Goal: Transaction & Acquisition: Purchase product/service

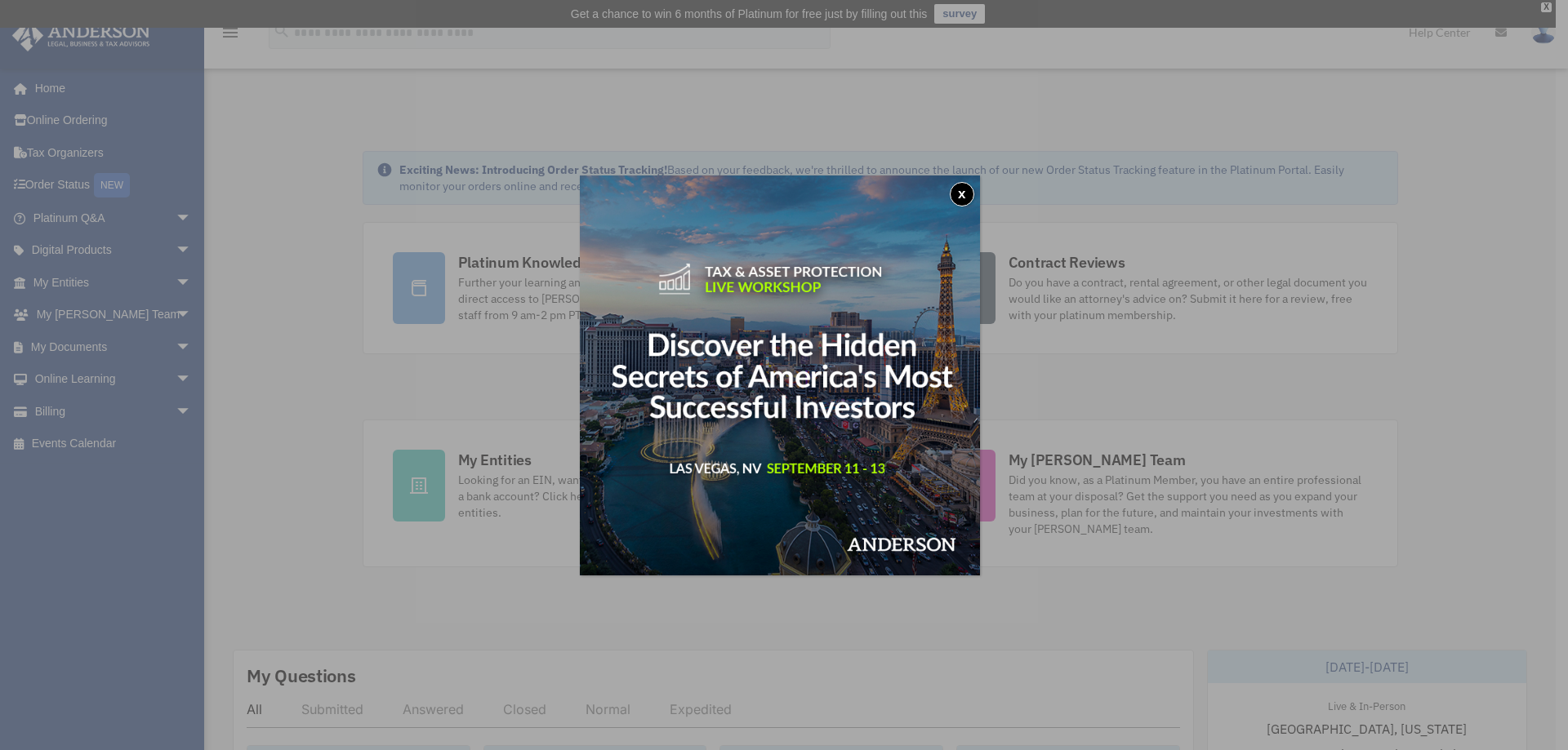
click at [963, 197] on button "x" at bounding box center [962, 195] width 25 height 25
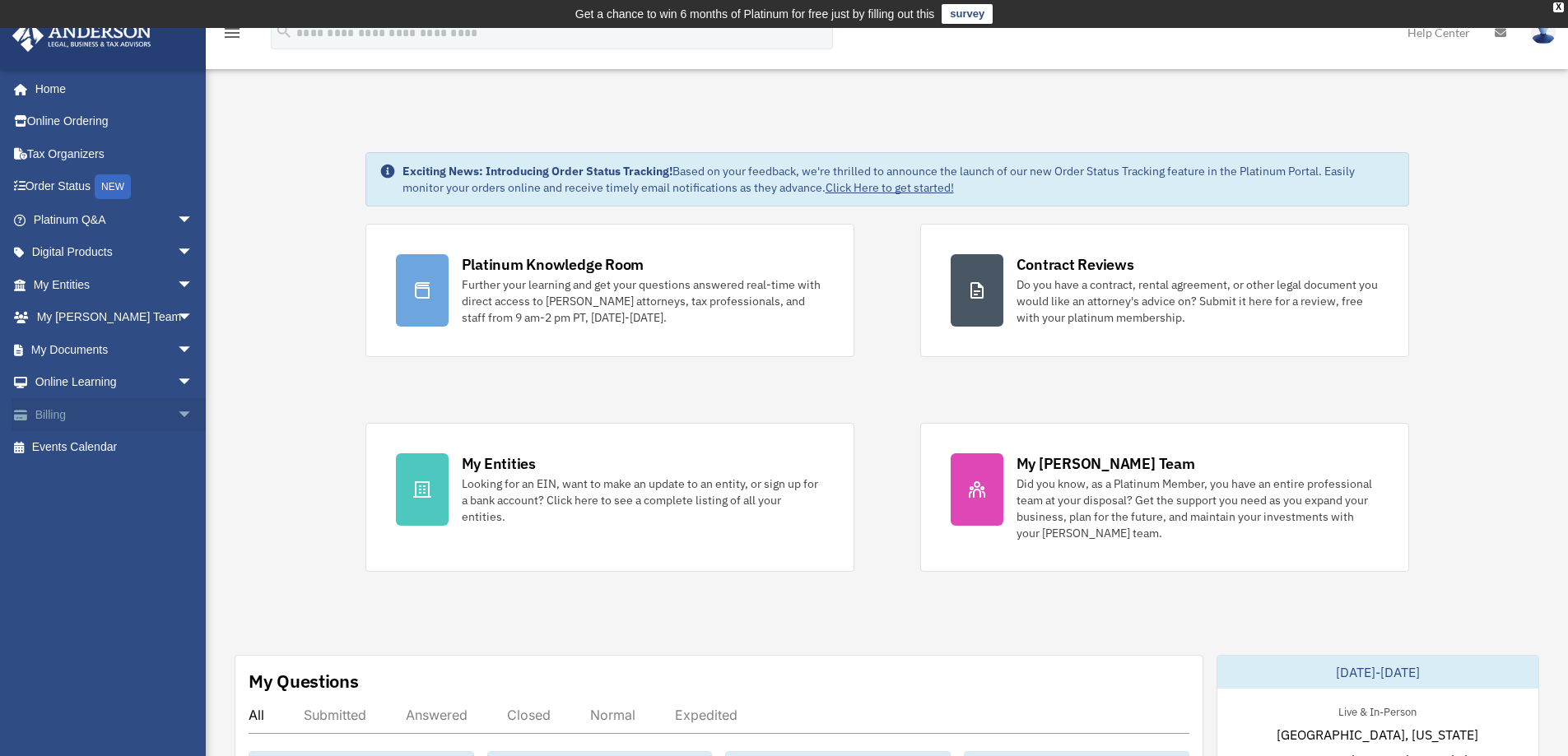
click at [177, 422] on span "arrow_drop_down" at bounding box center [193, 415] width 33 height 34
click at [141, 445] on link "$ Open Invoices" at bounding box center [121, 448] width 195 height 34
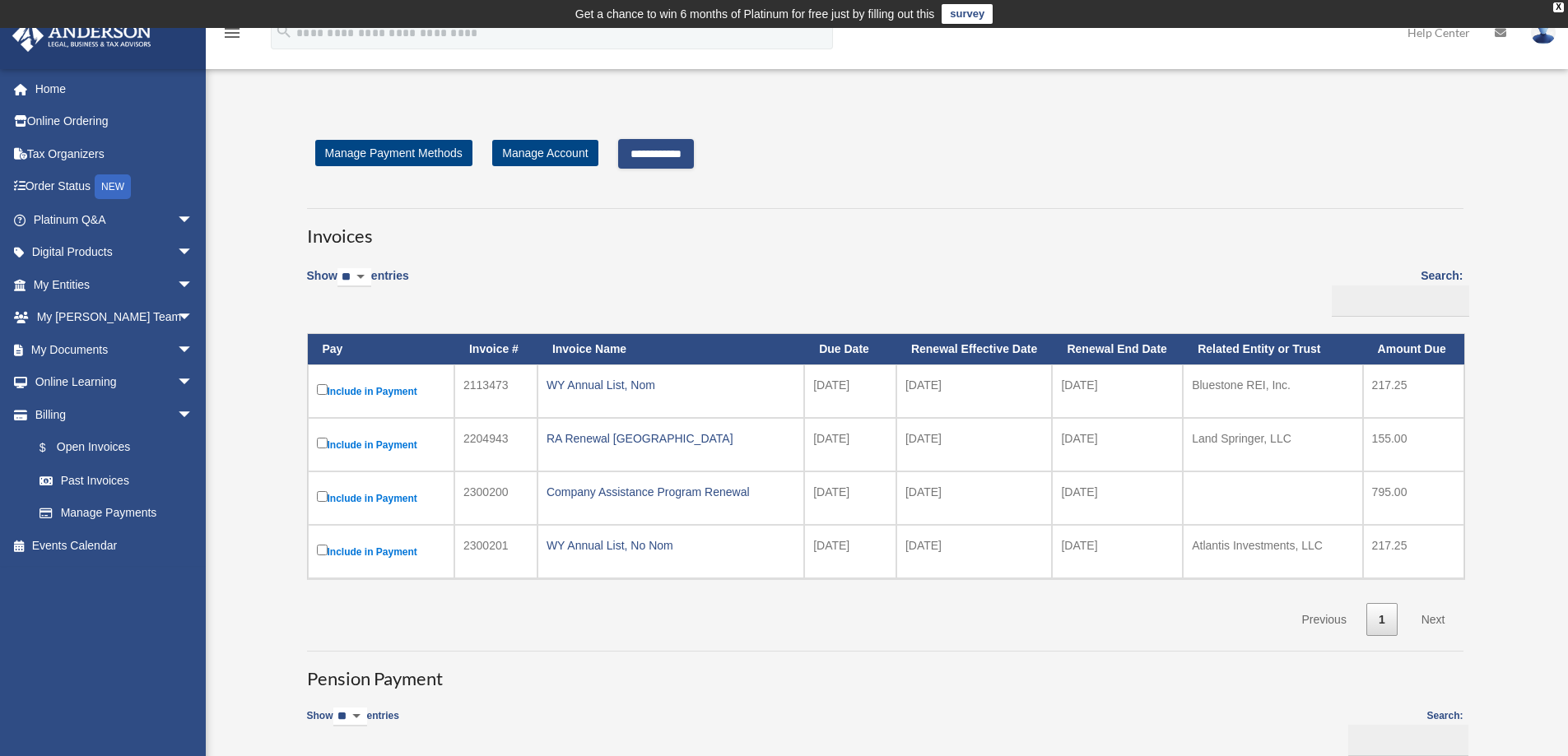
click at [655, 155] on input "**********" at bounding box center [655, 154] width 76 height 29
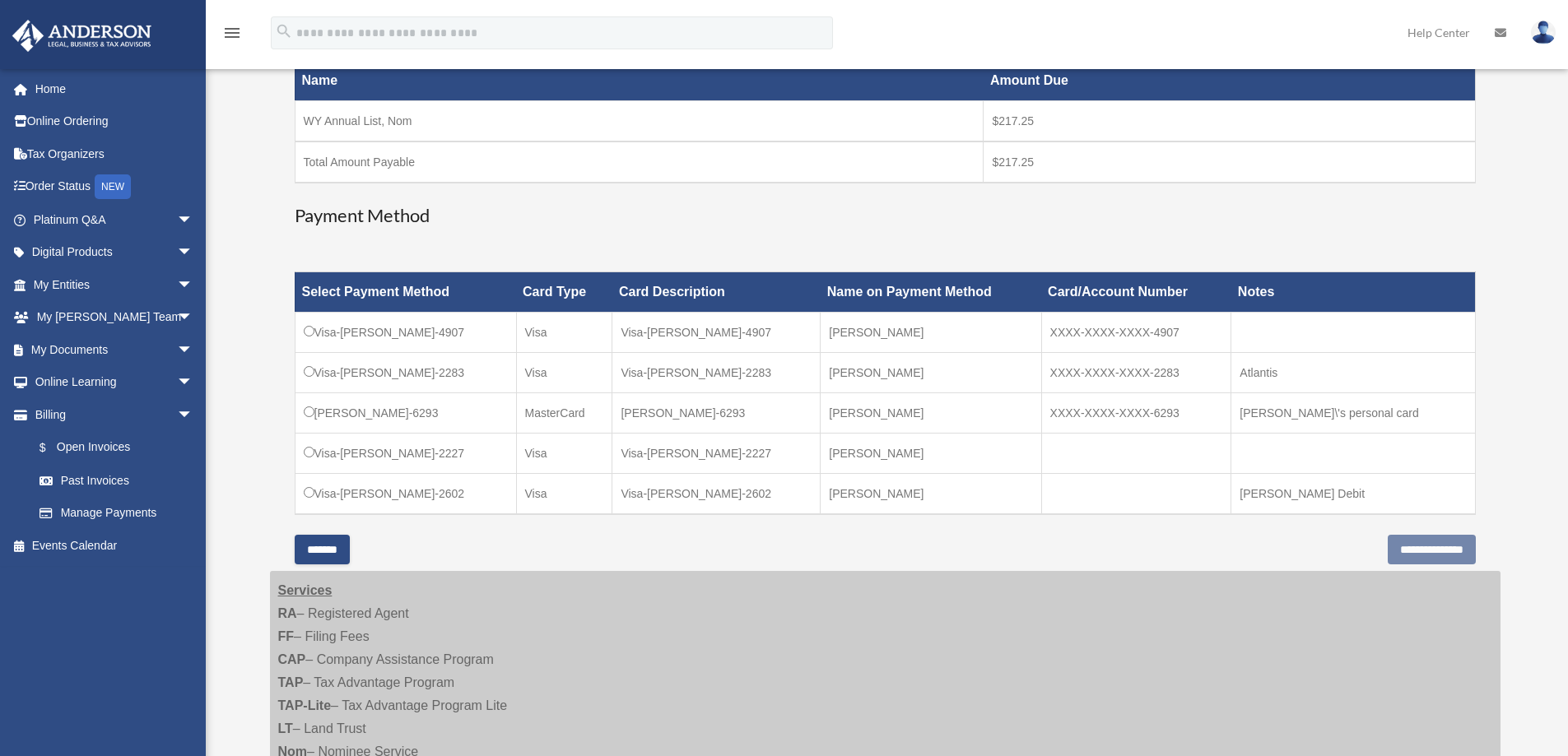
scroll to position [329, 0]
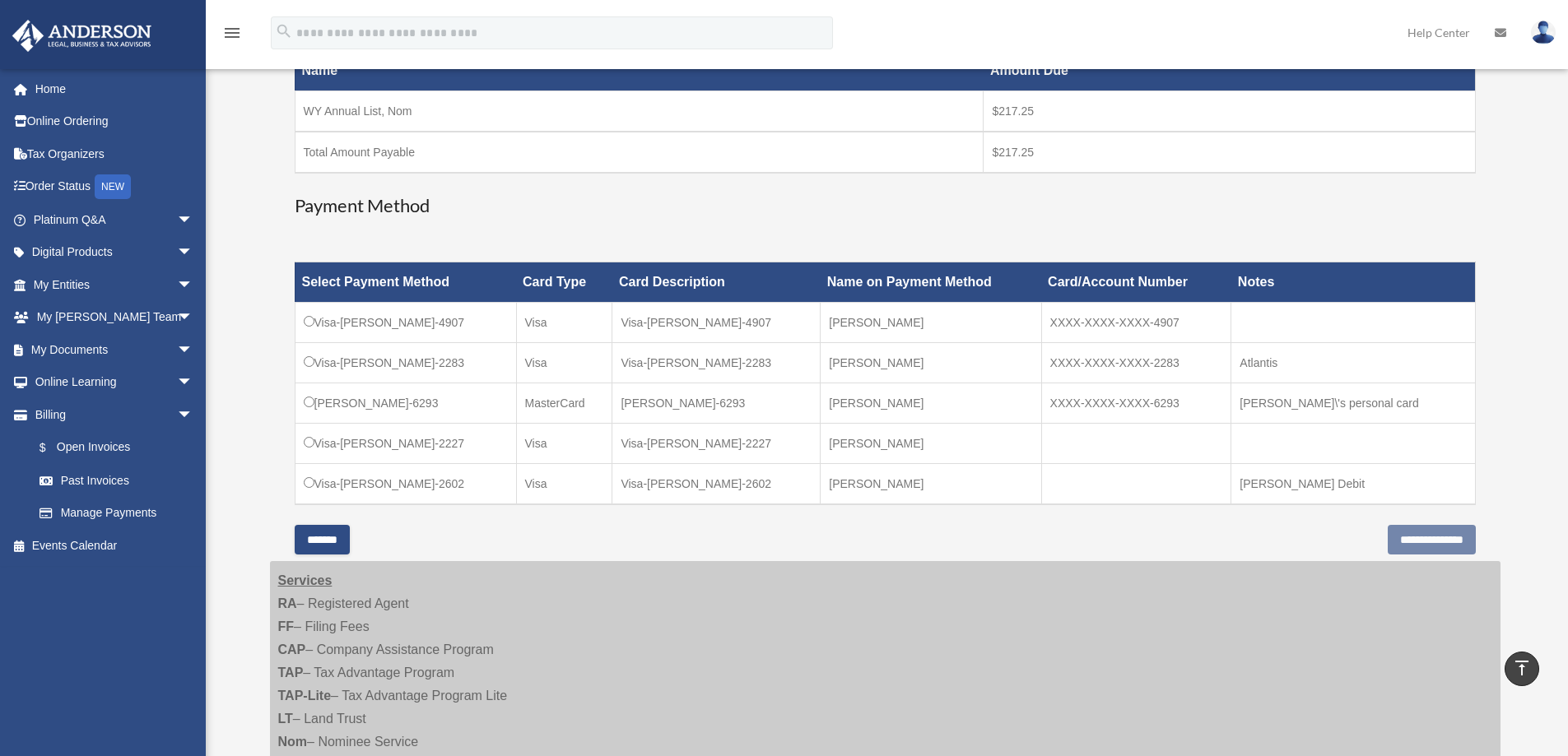
click at [332, 536] on input "*******" at bounding box center [322, 539] width 55 height 29
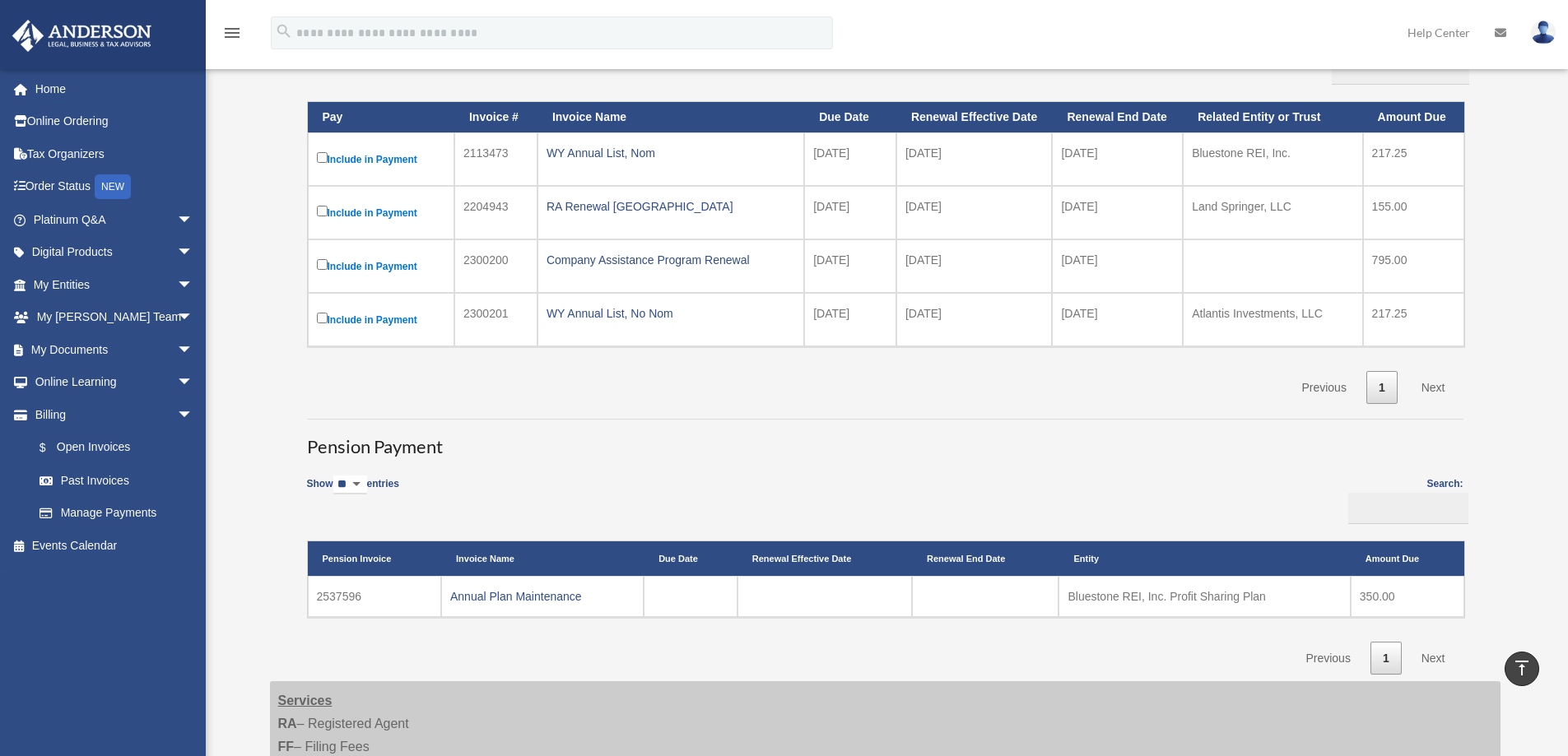
scroll to position [228, 0]
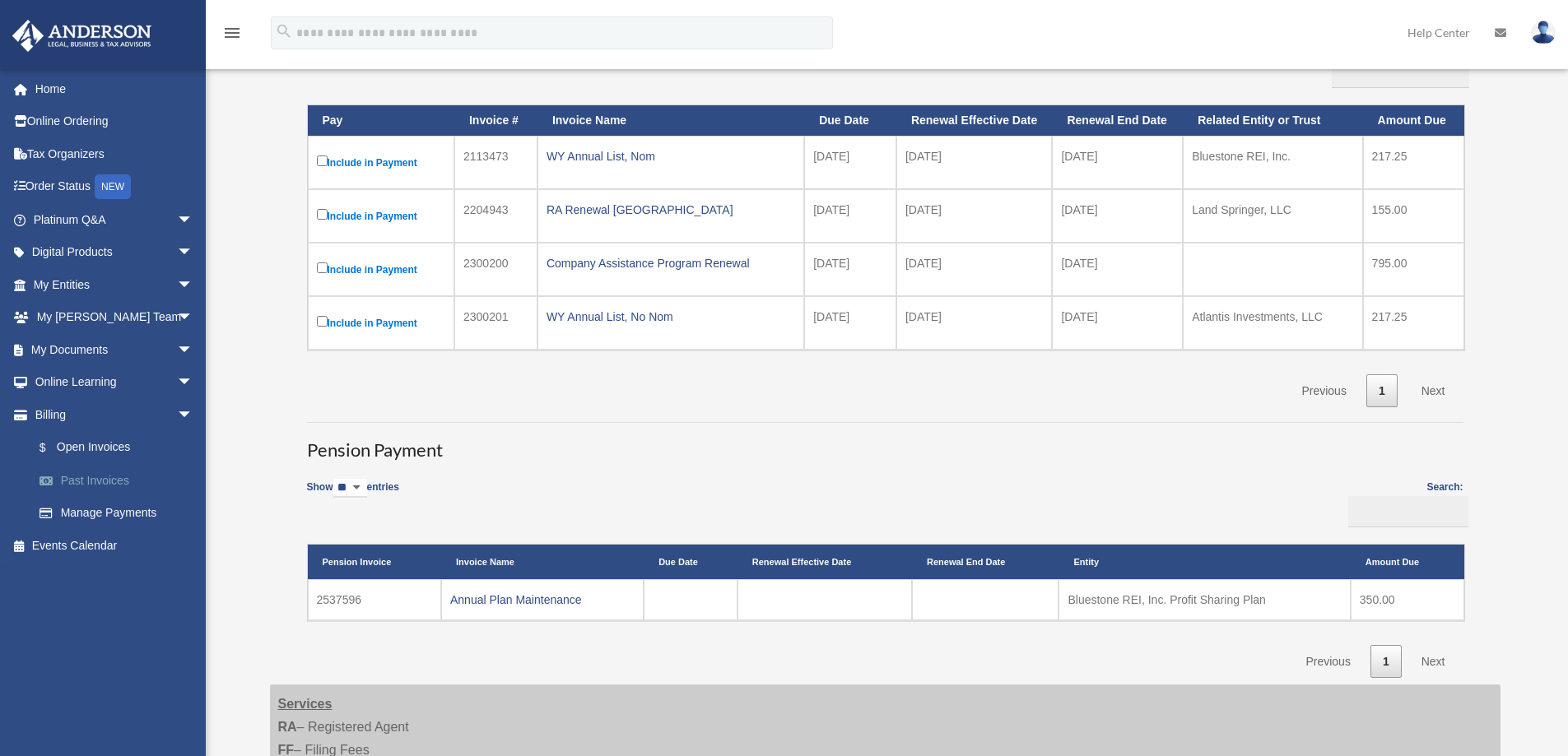
click at [114, 475] on link "Past Invoices" at bounding box center [121, 480] width 195 height 33
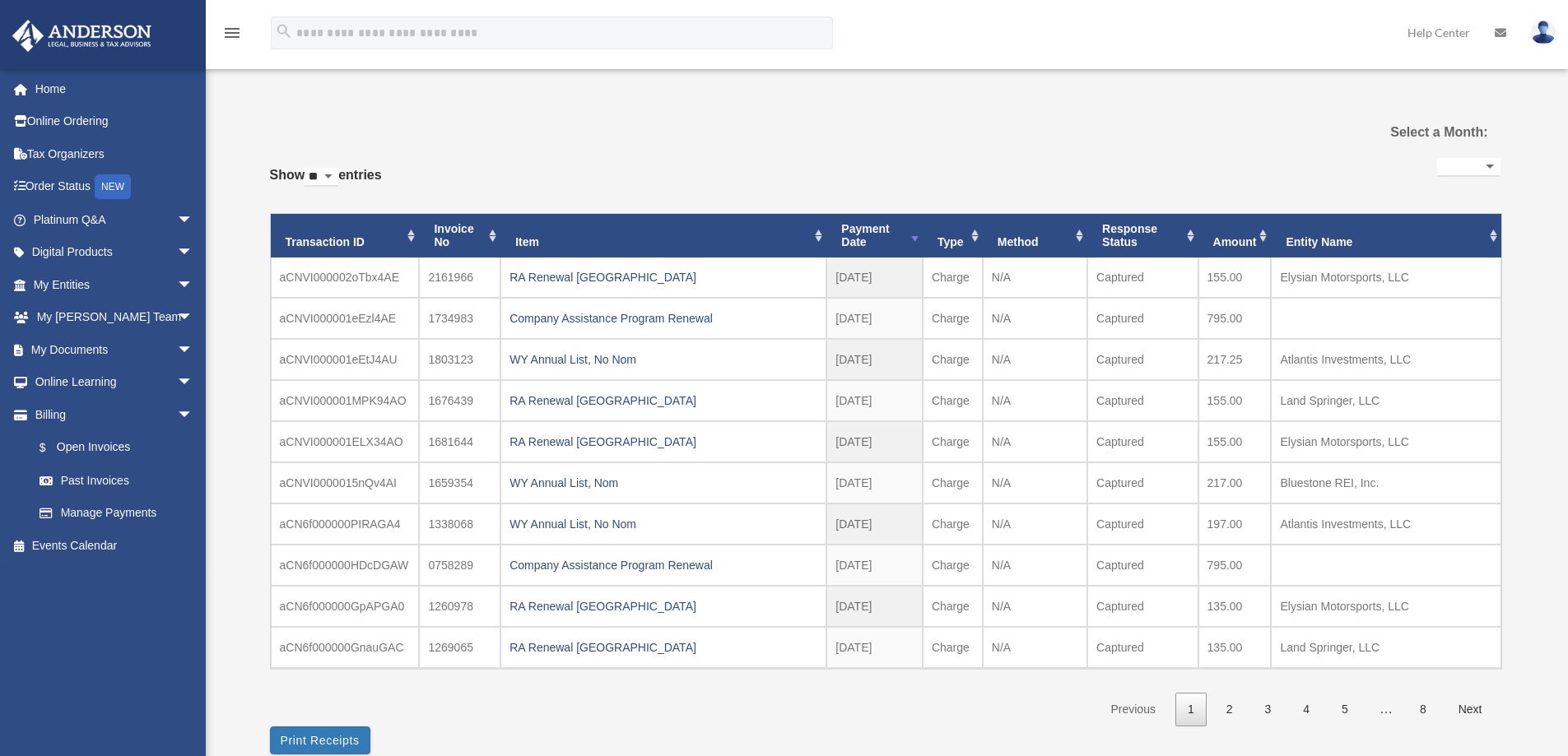
select select
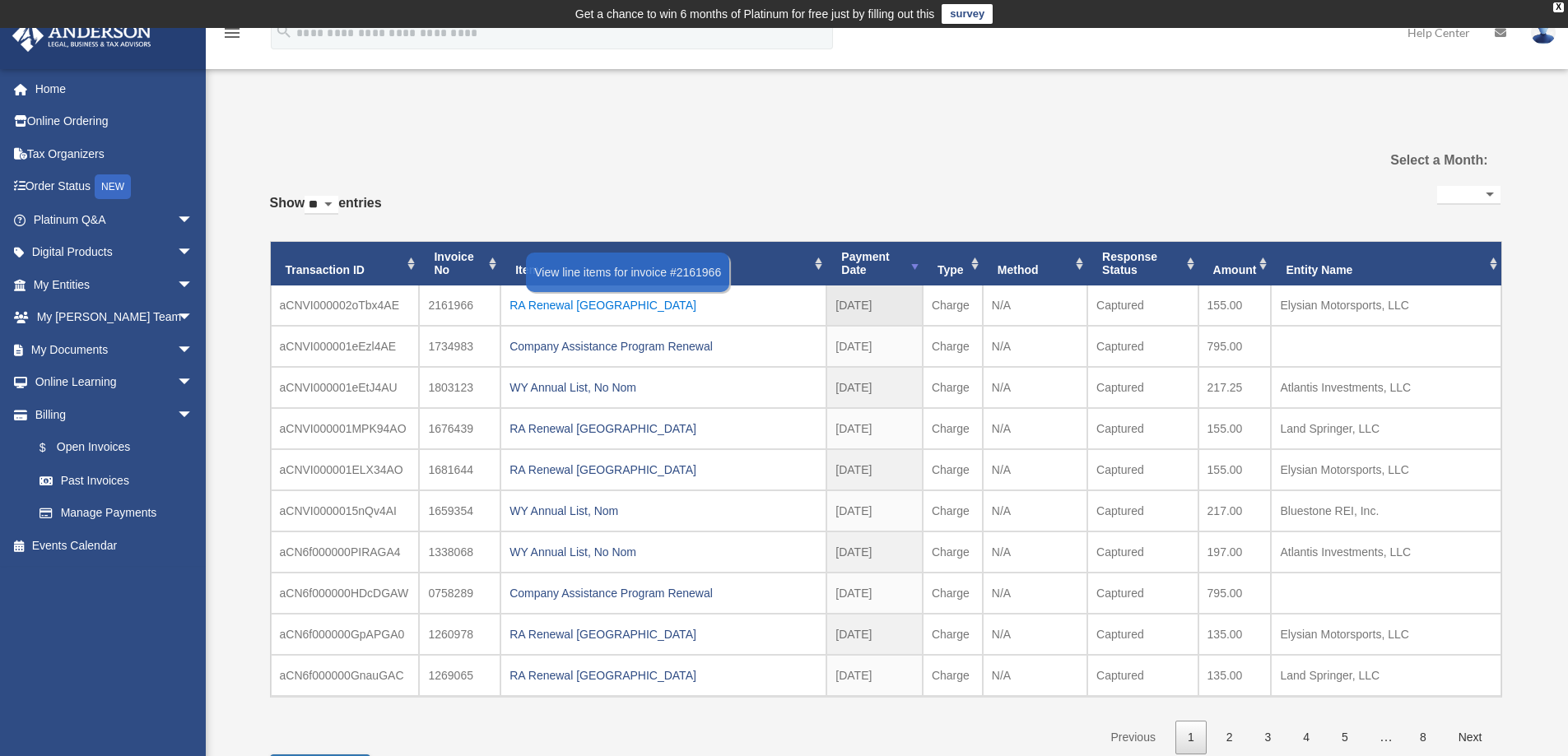
click at [534, 308] on div "RA Renewal TX" at bounding box center [663, 305] width 308 height 23
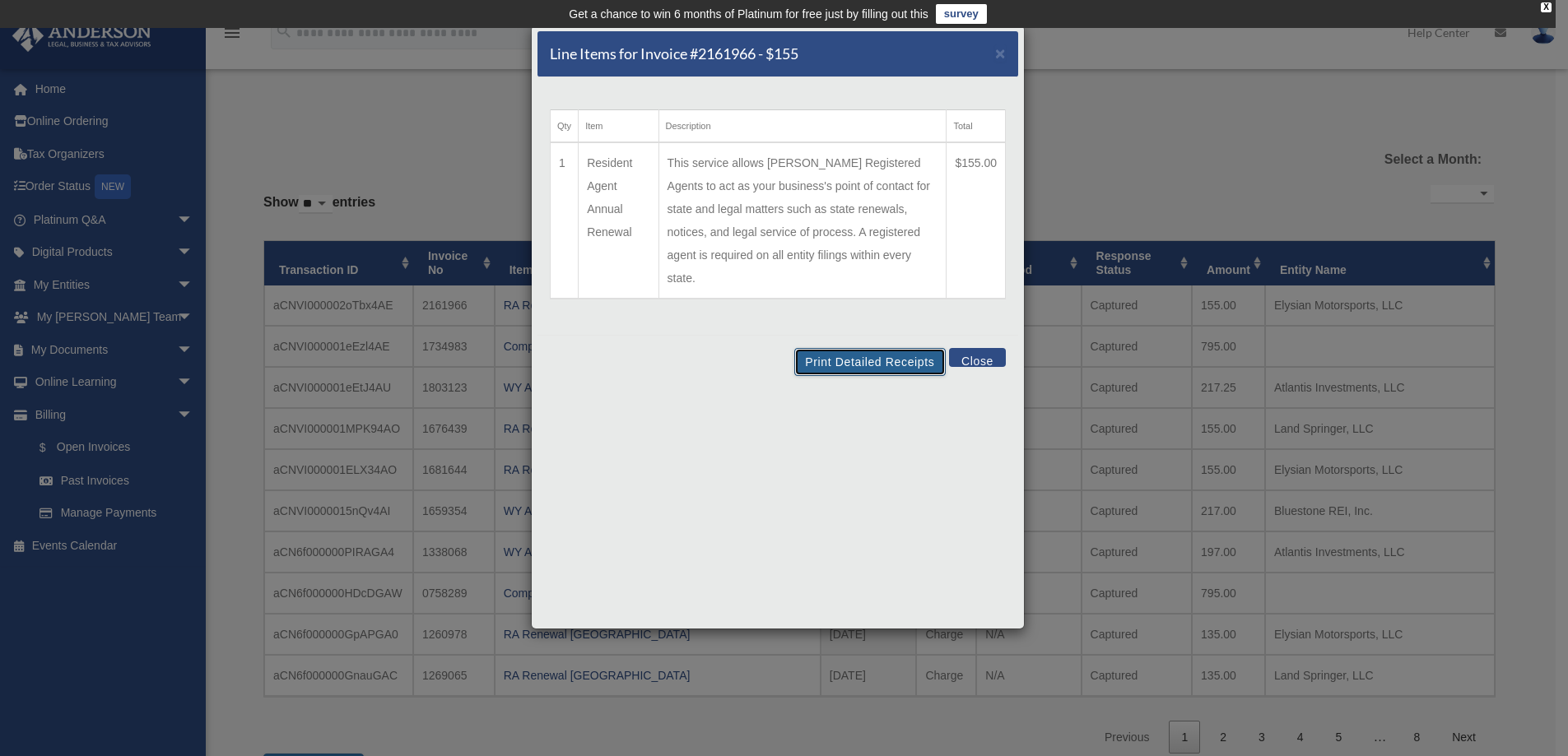
click at [847, 348] on button "Print Detailed Receipts" at bounding box center [870, 361] width 151 height 28
click at [978, 348] on button "Close" at bounding box center [978, 357] width 57 height 19
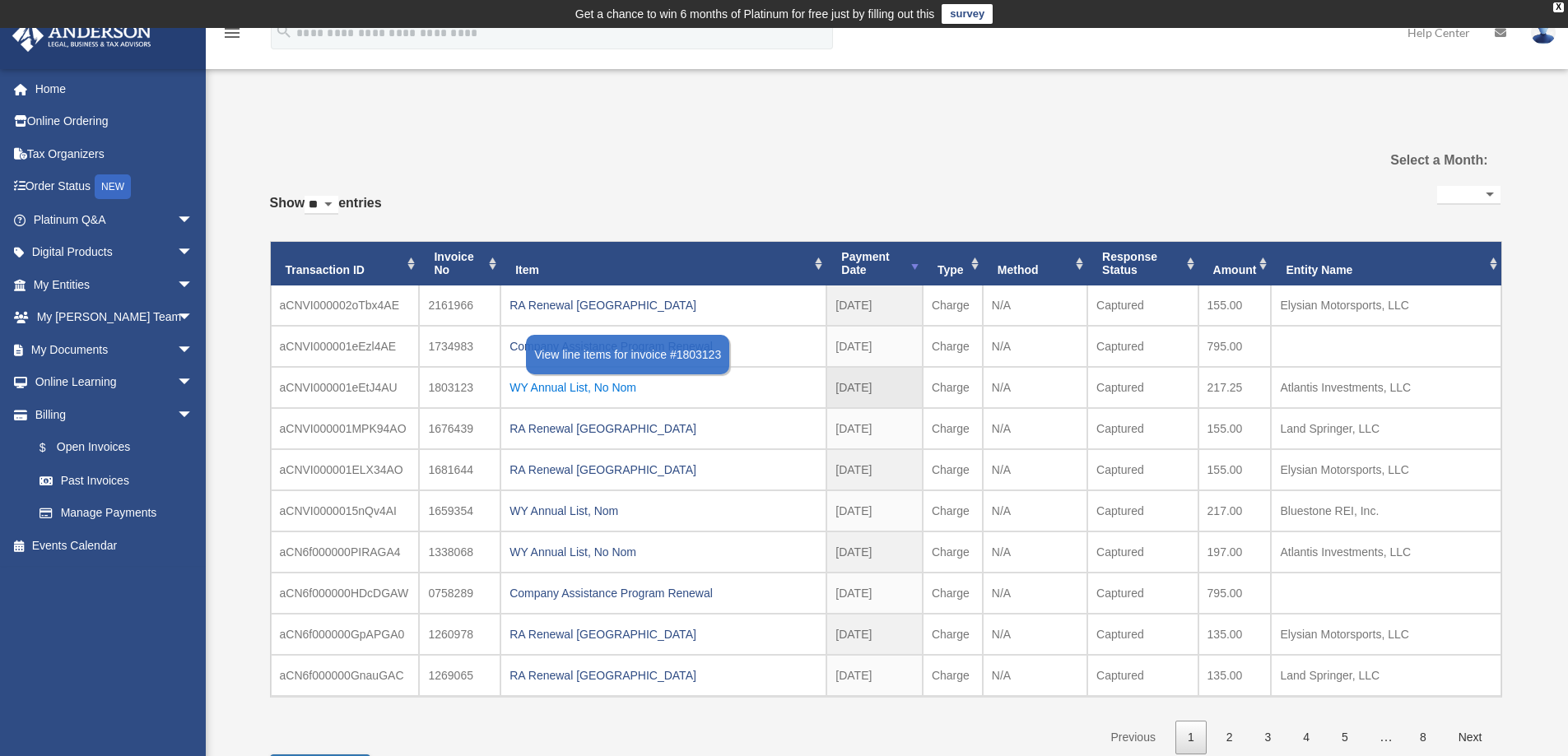
click at [587, 388] on div "WY Annual List, No Nom" at bounding box center [663, 387] width 308 height 23
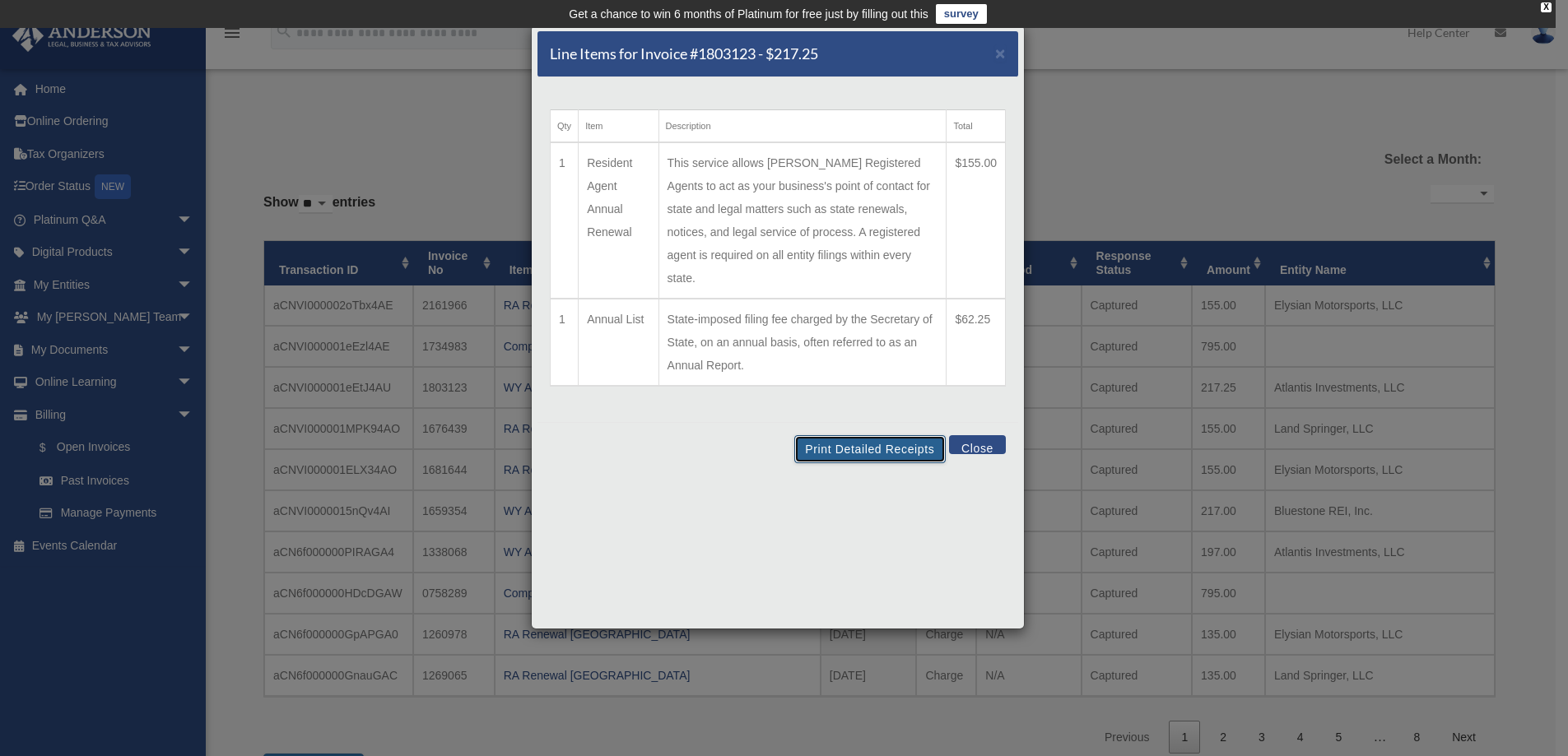
click at [890, 436] on button "Print Detailed Receipts" at bounding box center [870, 449] width 151 height 28
click at [963, 436] on button "Close" at bounding box center [978, 444] width 57 height 19
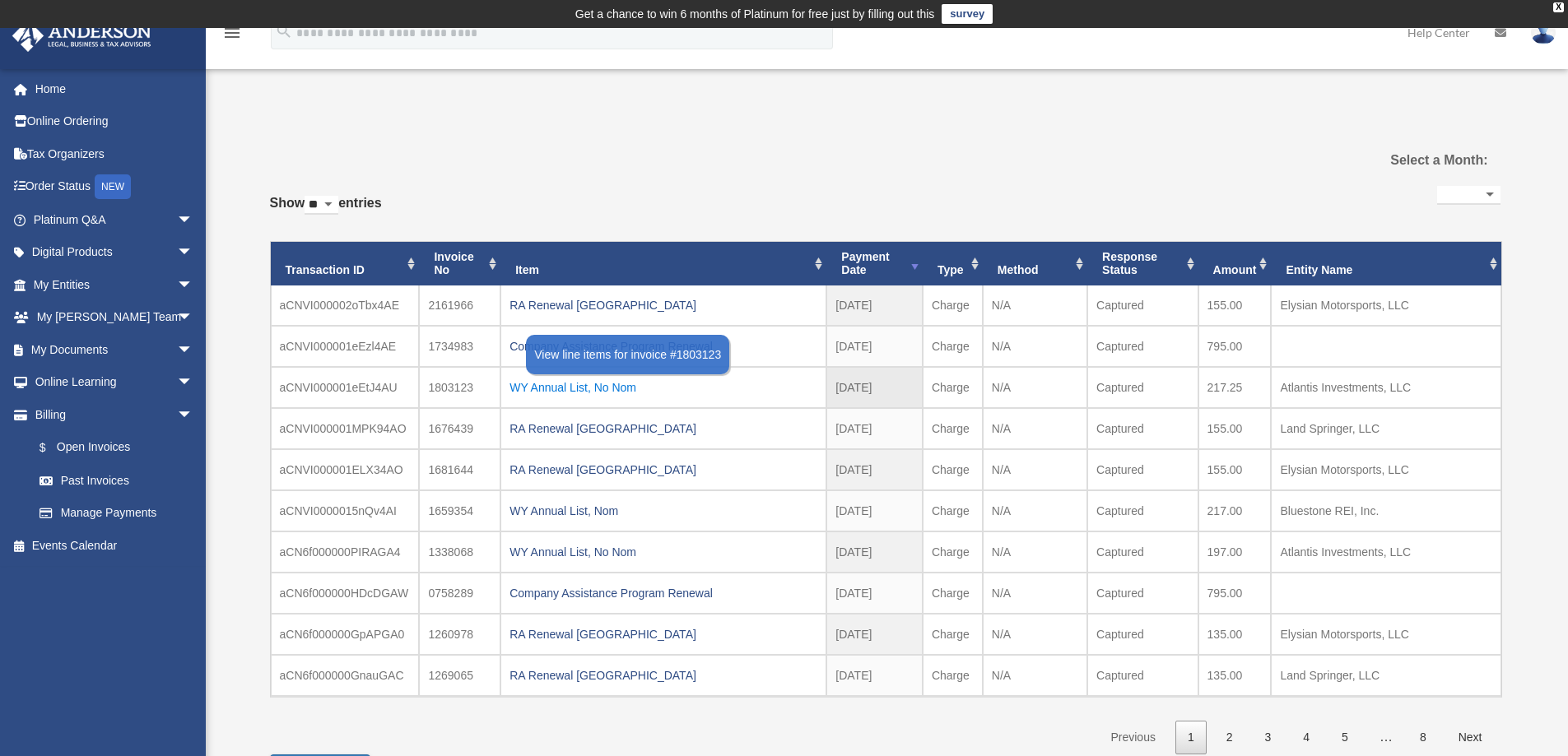
click at [579, 387] on div "WY Annual List, No Nom" at bounding box center [663, 387] width 308 height 23
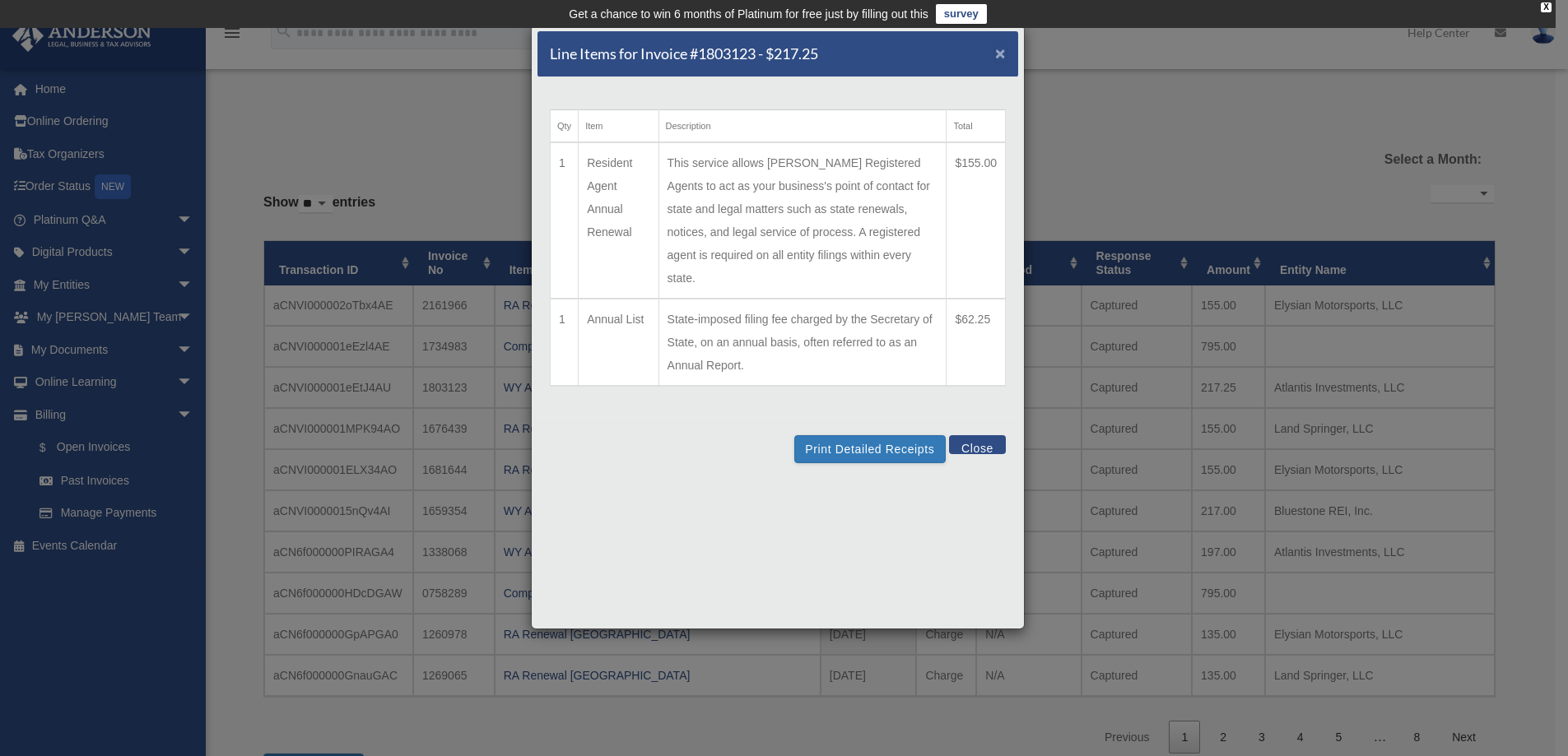
click at [1000, 58] on span "×" at bounding box center [1001, 53] width 11 height 19
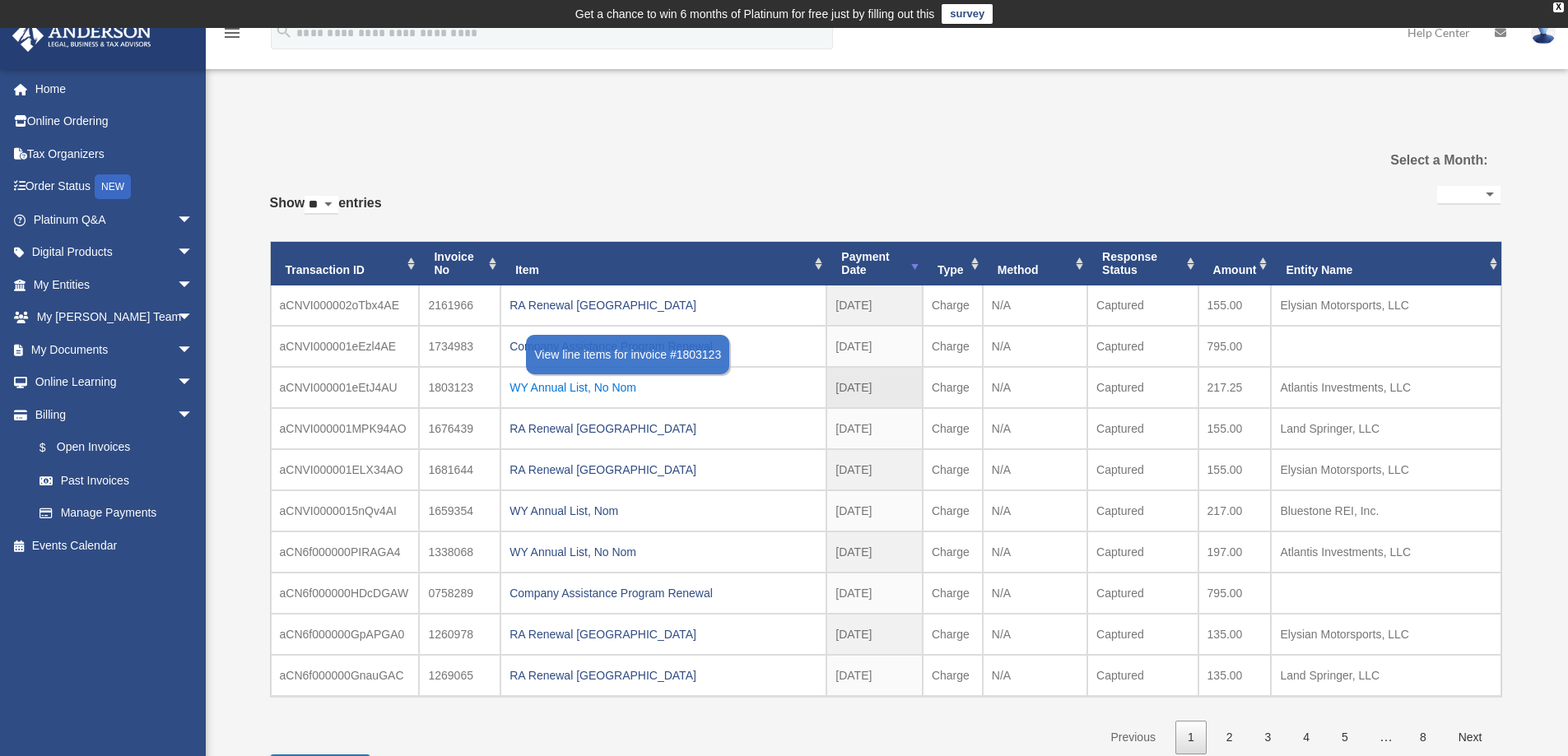
click at [588, 393] on div "WY Annual List, No Nom" at bounding box center [663, 387] width 308 height 23
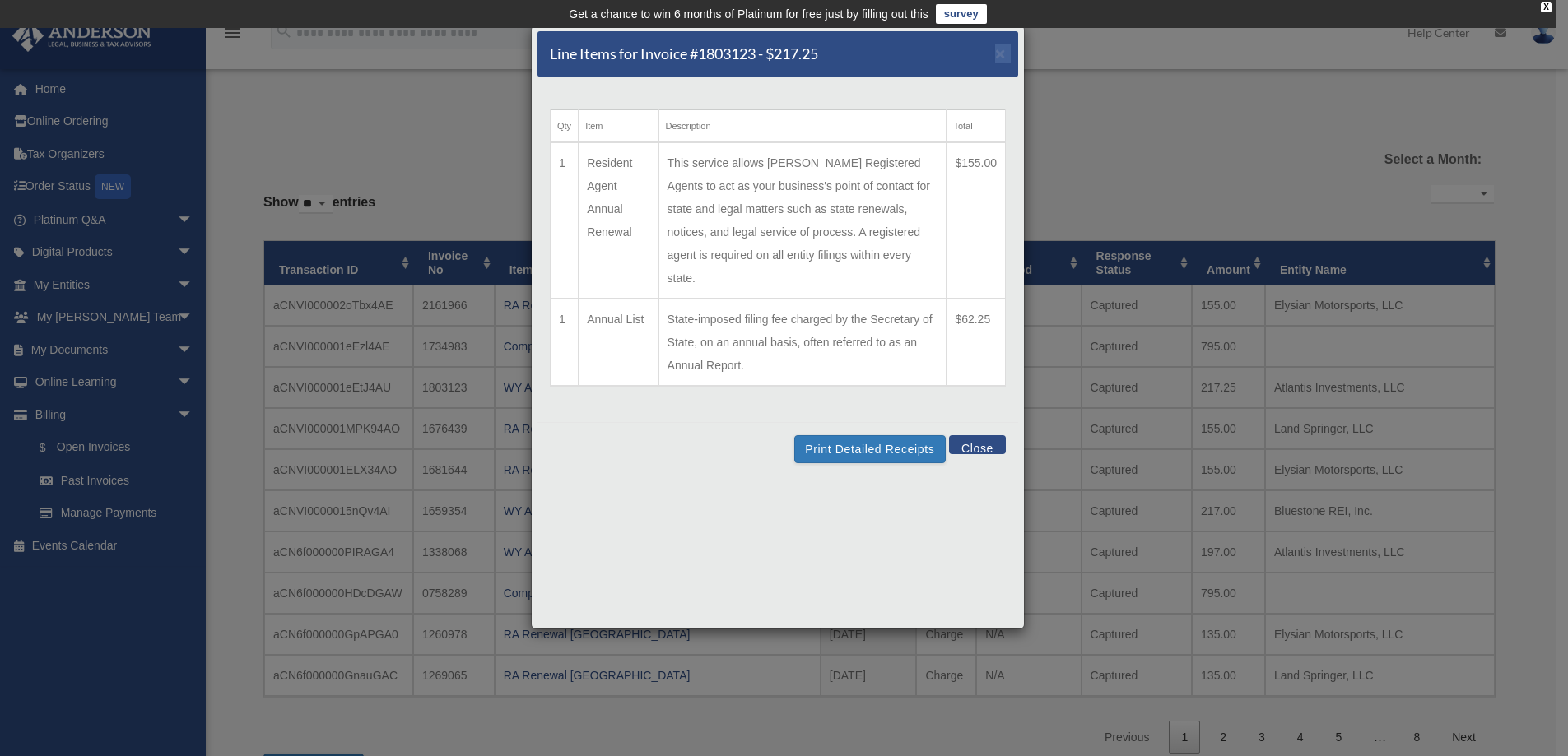
drag, startPoint x: 841, startPoint y: 46, endPoint x: 932, endPoint y: 79, distance: 96.8
click at [932, 79] on div "Line Items for Invoice #1803123 - $217.25 × Qty Item Description Total 1 Reside…" at bounding box center [778, 328] width 494 height 605
click at [883, 56] on div "Line Items for Invoice #1803123 - $217.25 ×" at bounding box center [778, 54] width 480 height 46
click at [723, 216] on td "This service allows Anderson Registered Agents to act as your business's point …" at bounding box center [802, 220] width 288 height 156
click at [997, 57] on span "×" at bounding box center [1001, 53] width 11 height 19
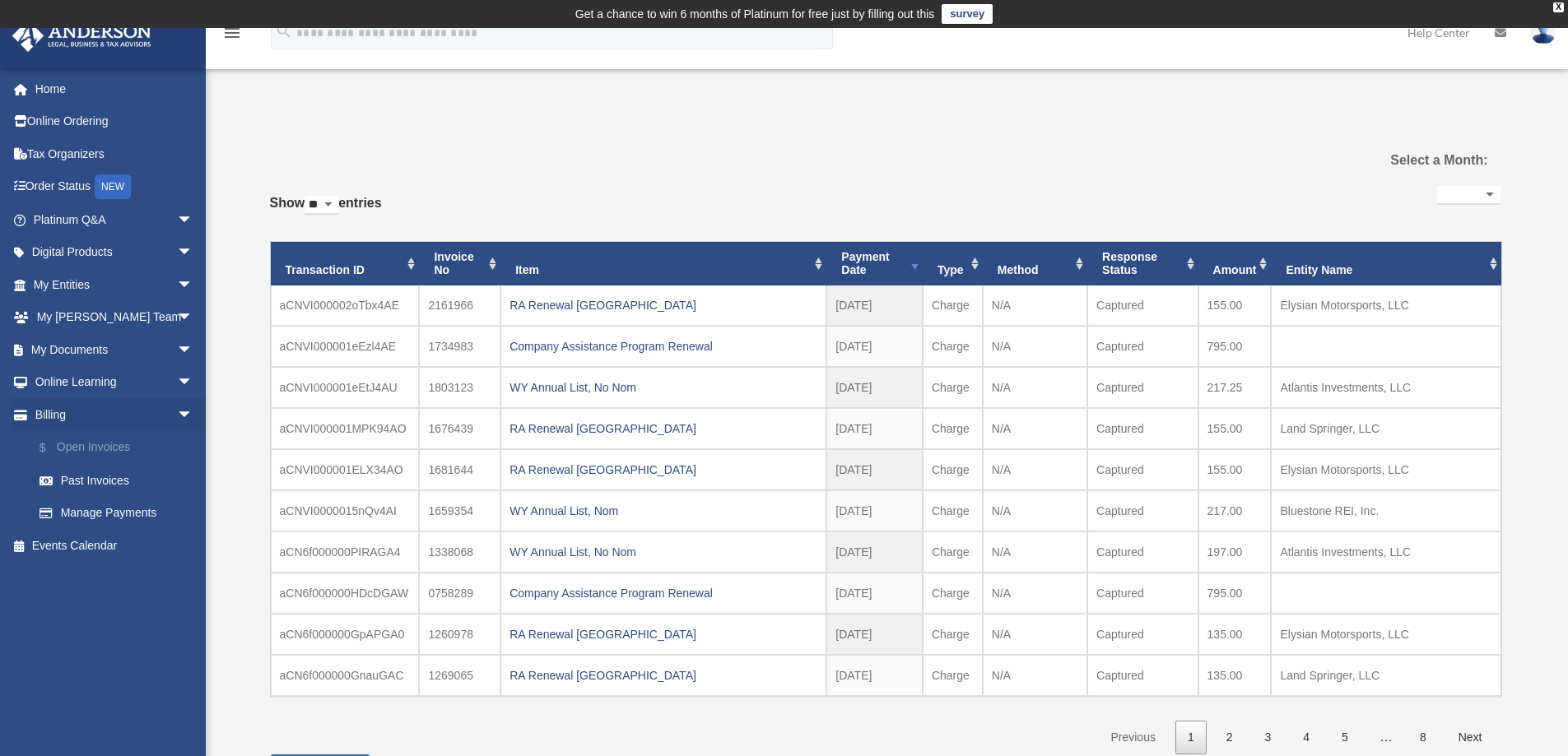
click at [87, 447] on link "$ Open Invoices" at bounding box center [121, 448] width 195 height 34
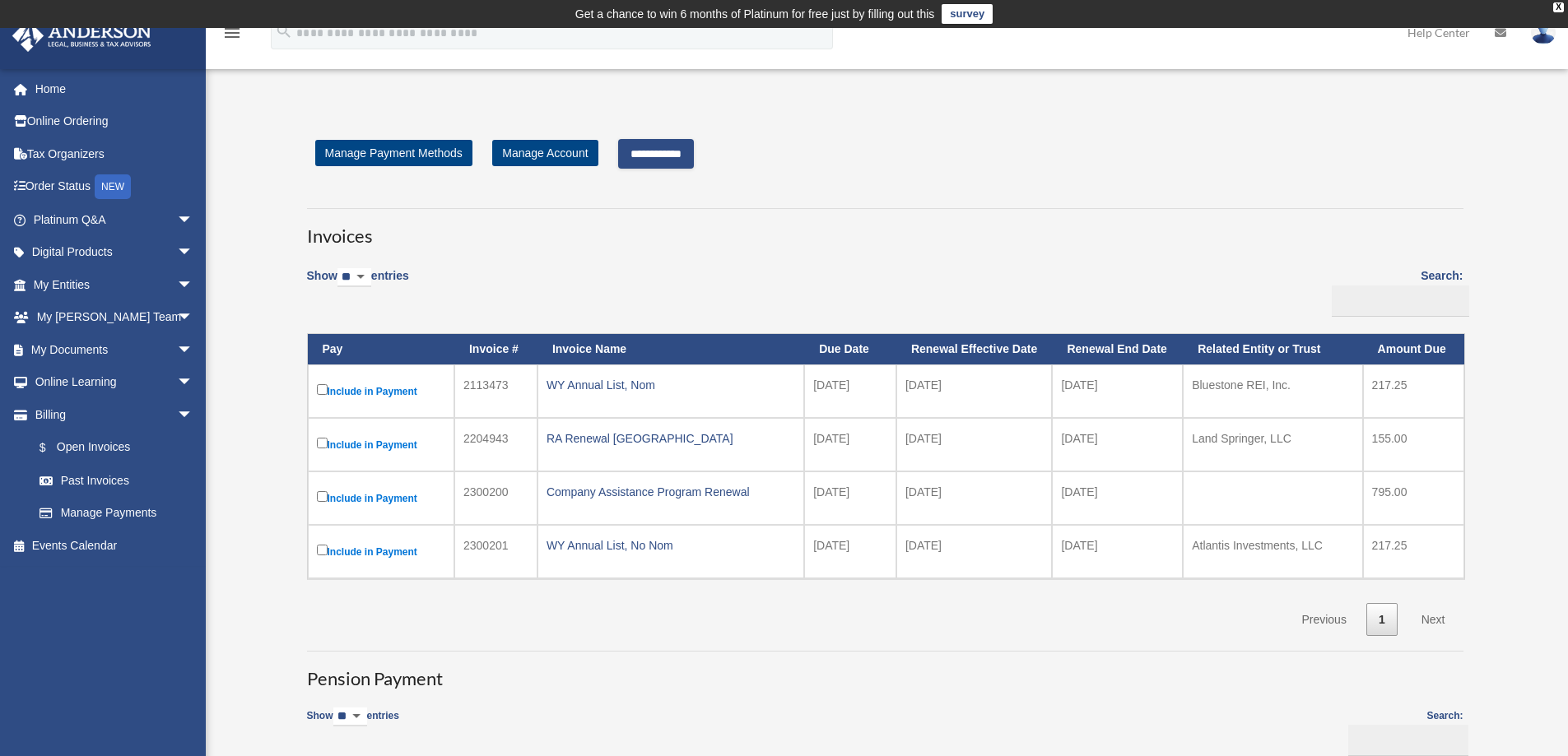
click at [687, 158] on input "**********" at bounding box center [655, 154] width 76 height 29
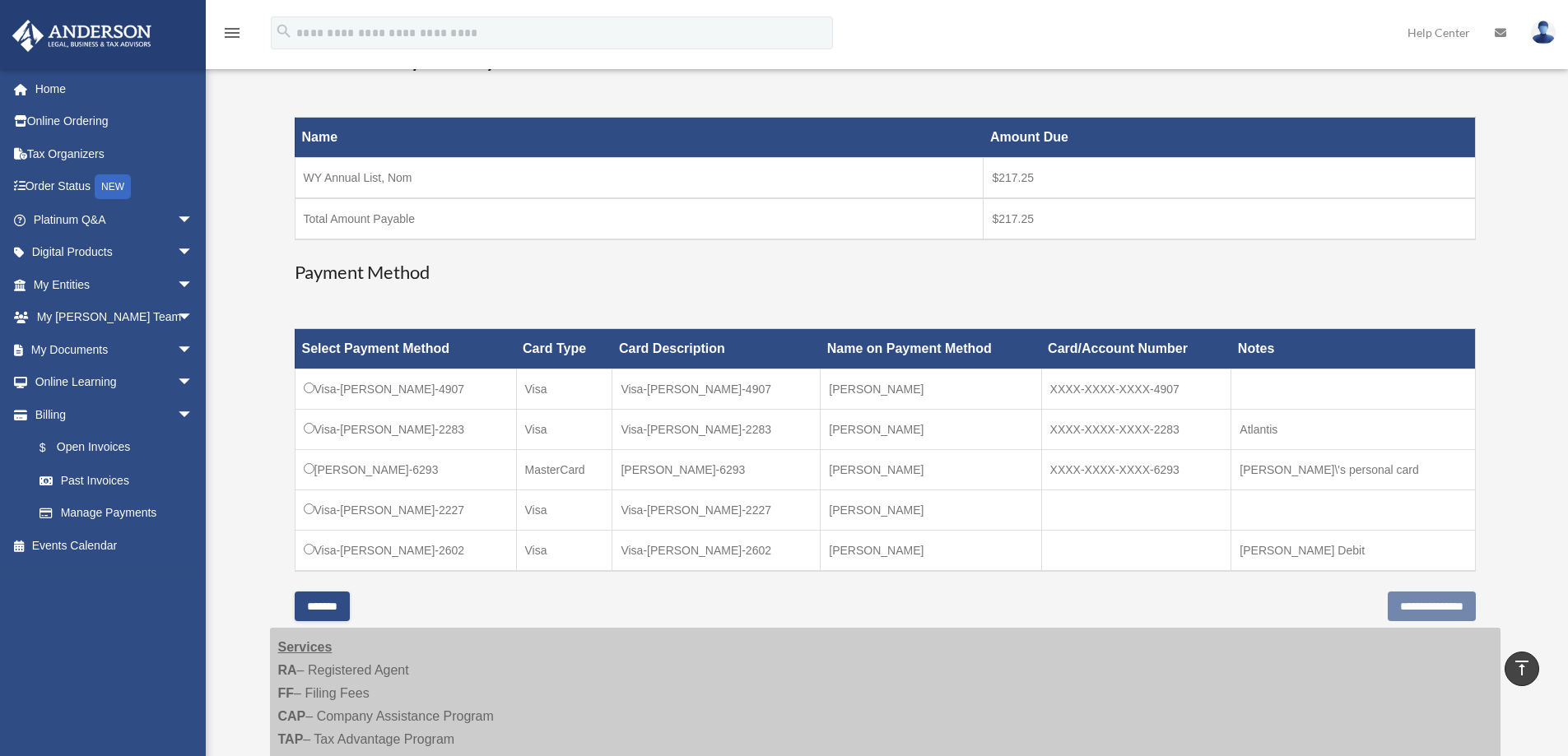
scroll to position [247, 0]
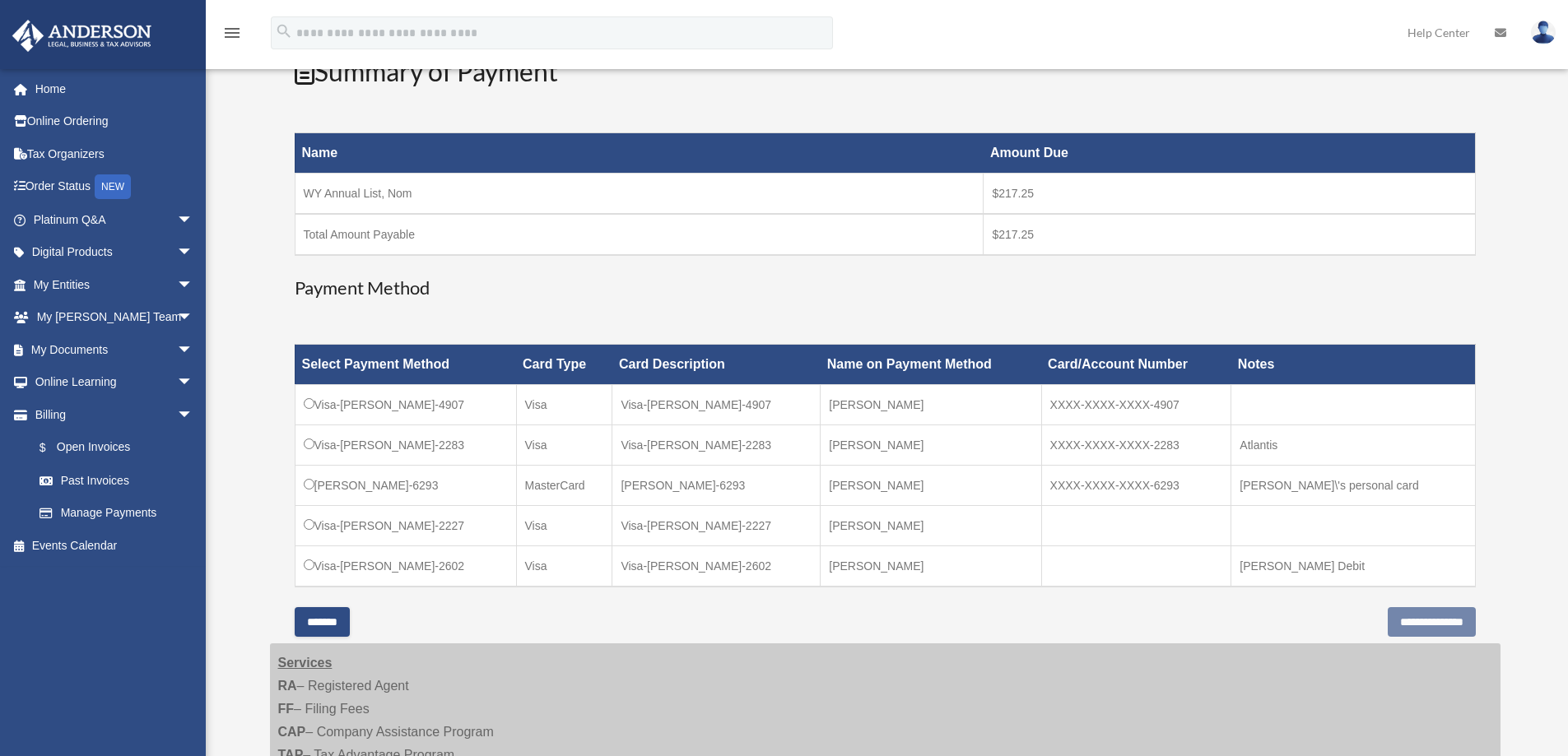
click at [327, 623] on input "*******" at bounding box center [322, 621] width 55 height 29
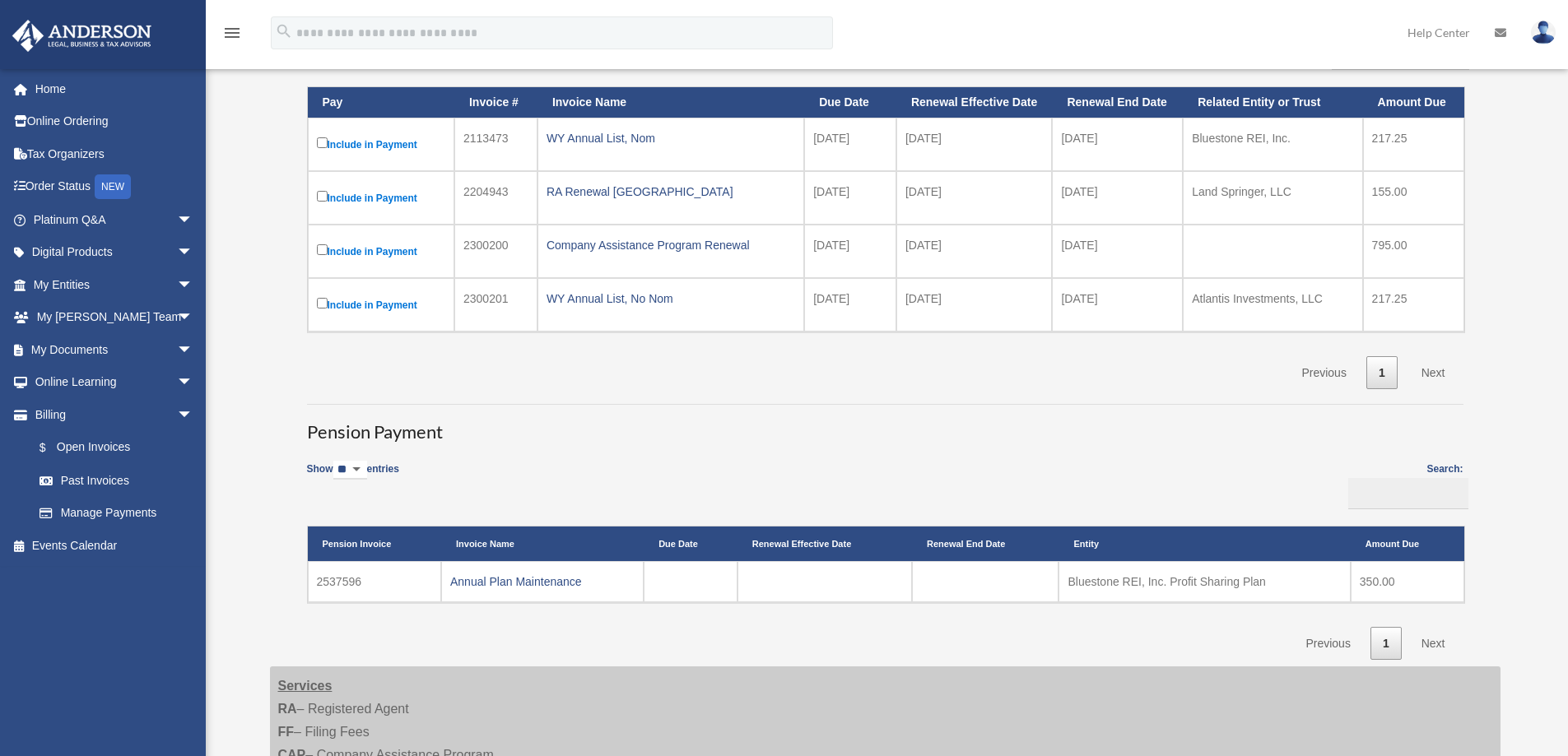
click at [389, 143] on label "Include in Payment" at bounding box center [381, 144] width 129 height 21
click at [571, 139] on div "WY Annual List, Nom" at bounding box center [671, 138] width 248 height 23
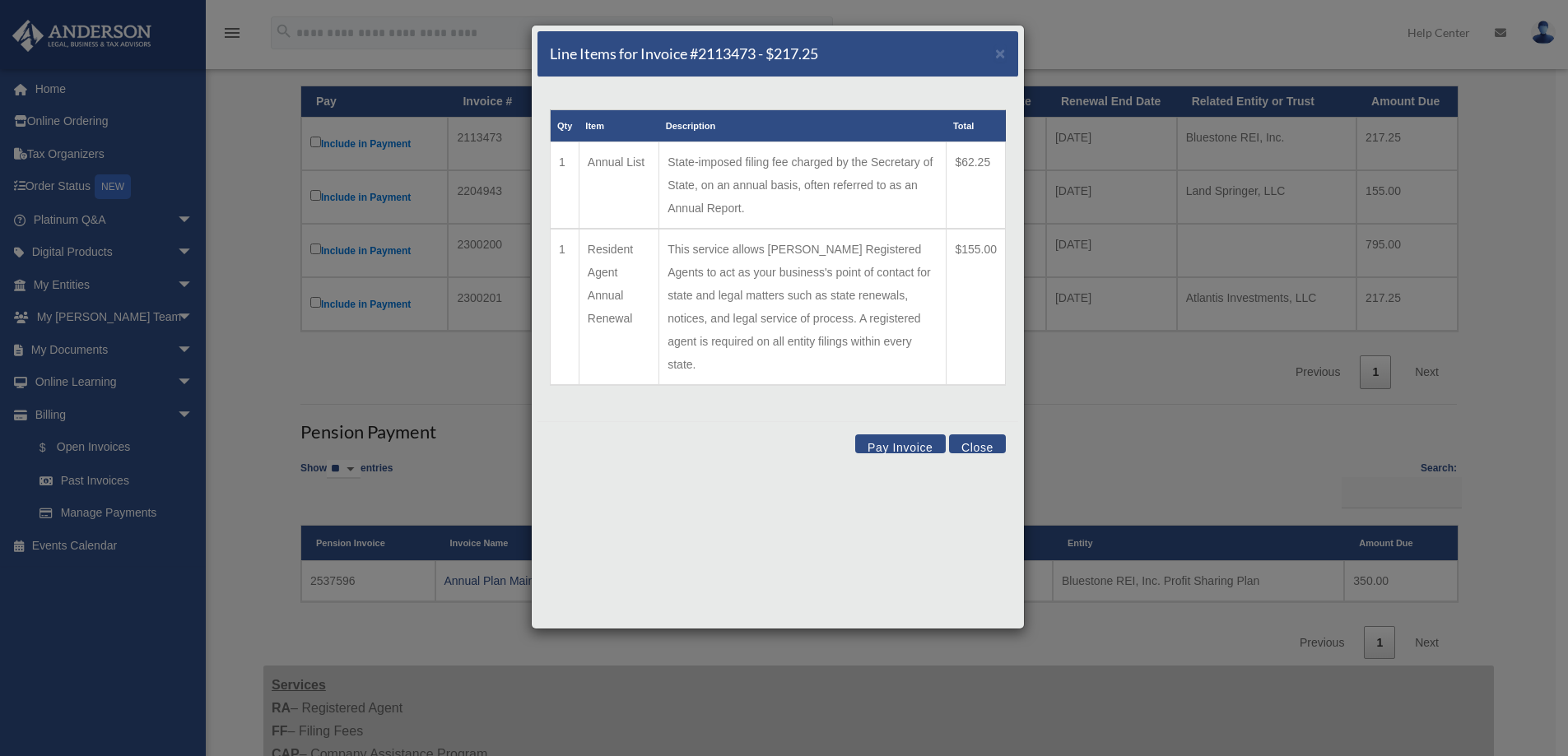
click at [963, 435] on button "Close" at bounding box center [978, 444] width 57 height 19
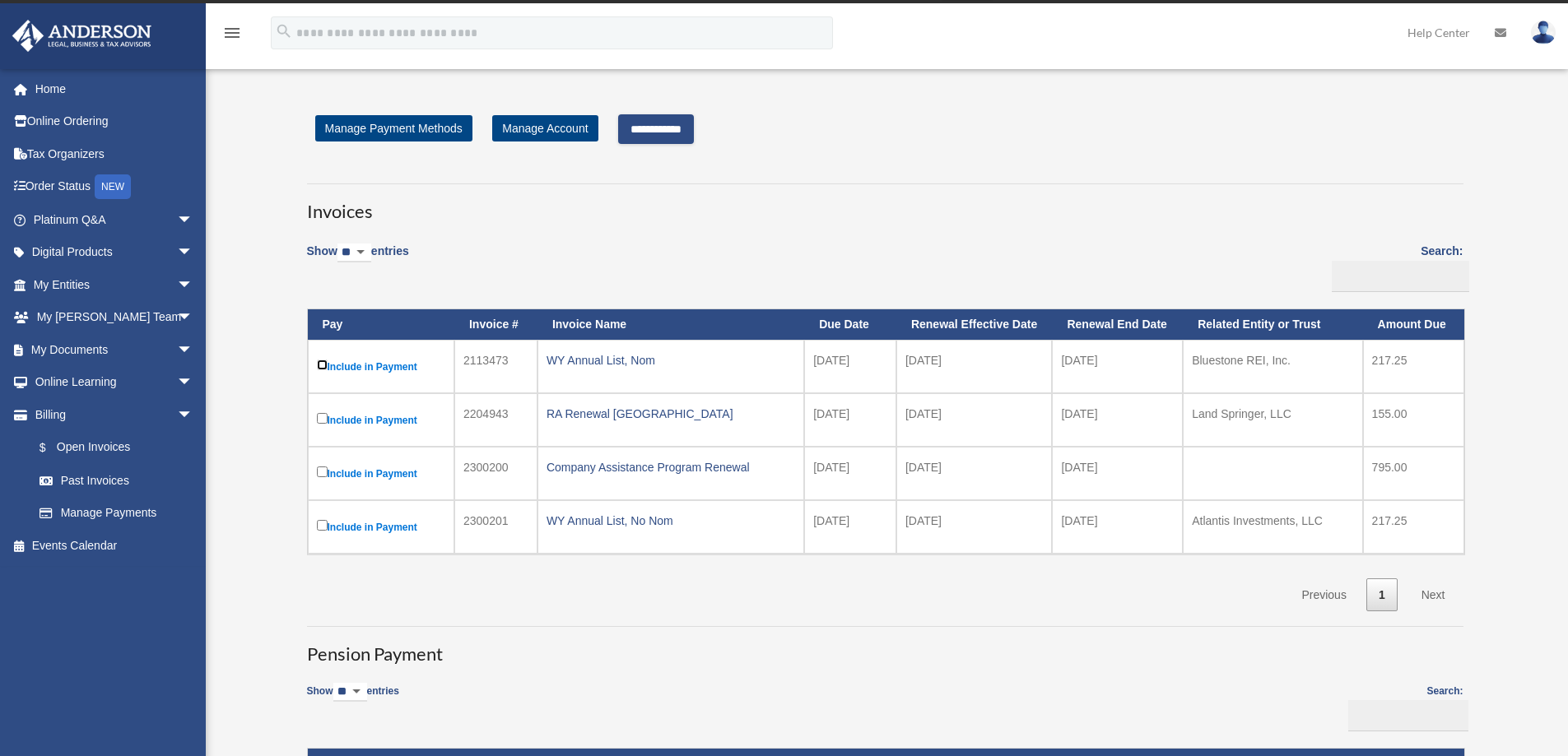
scroll to position [0, 0]
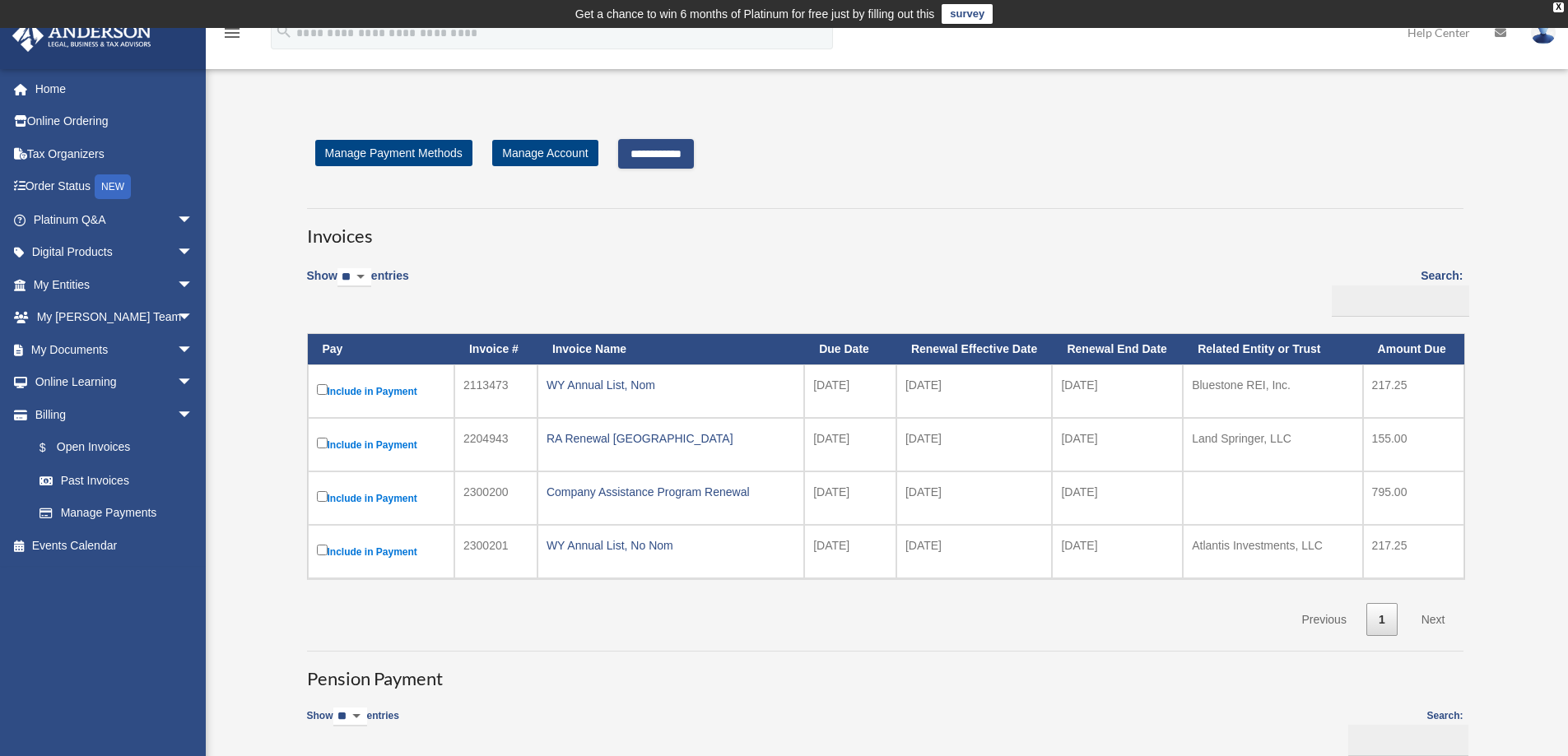
click at [668, 150] on input "**********" at bounding box center [655, 154] width 76 height 29
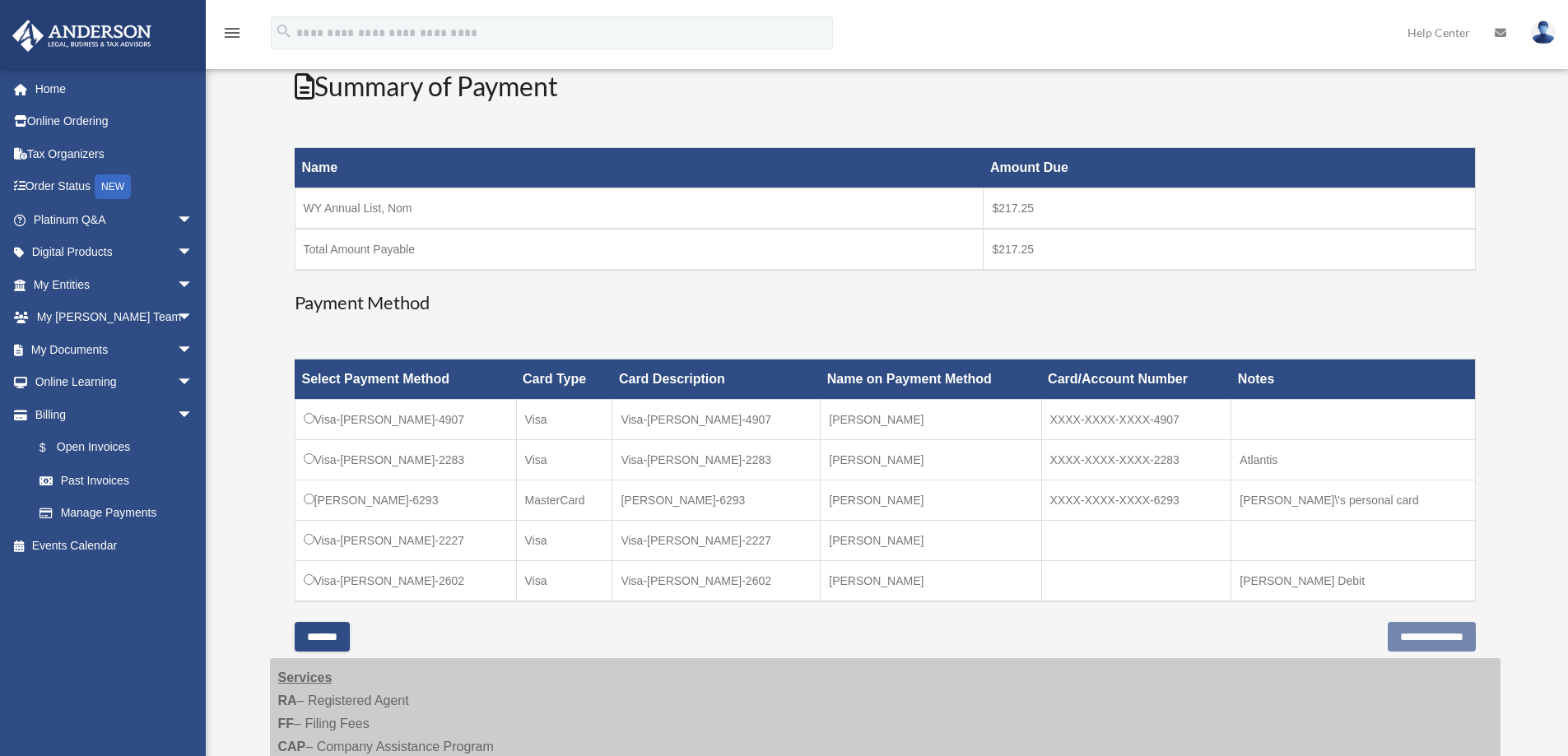
scroll to position [247, 0]
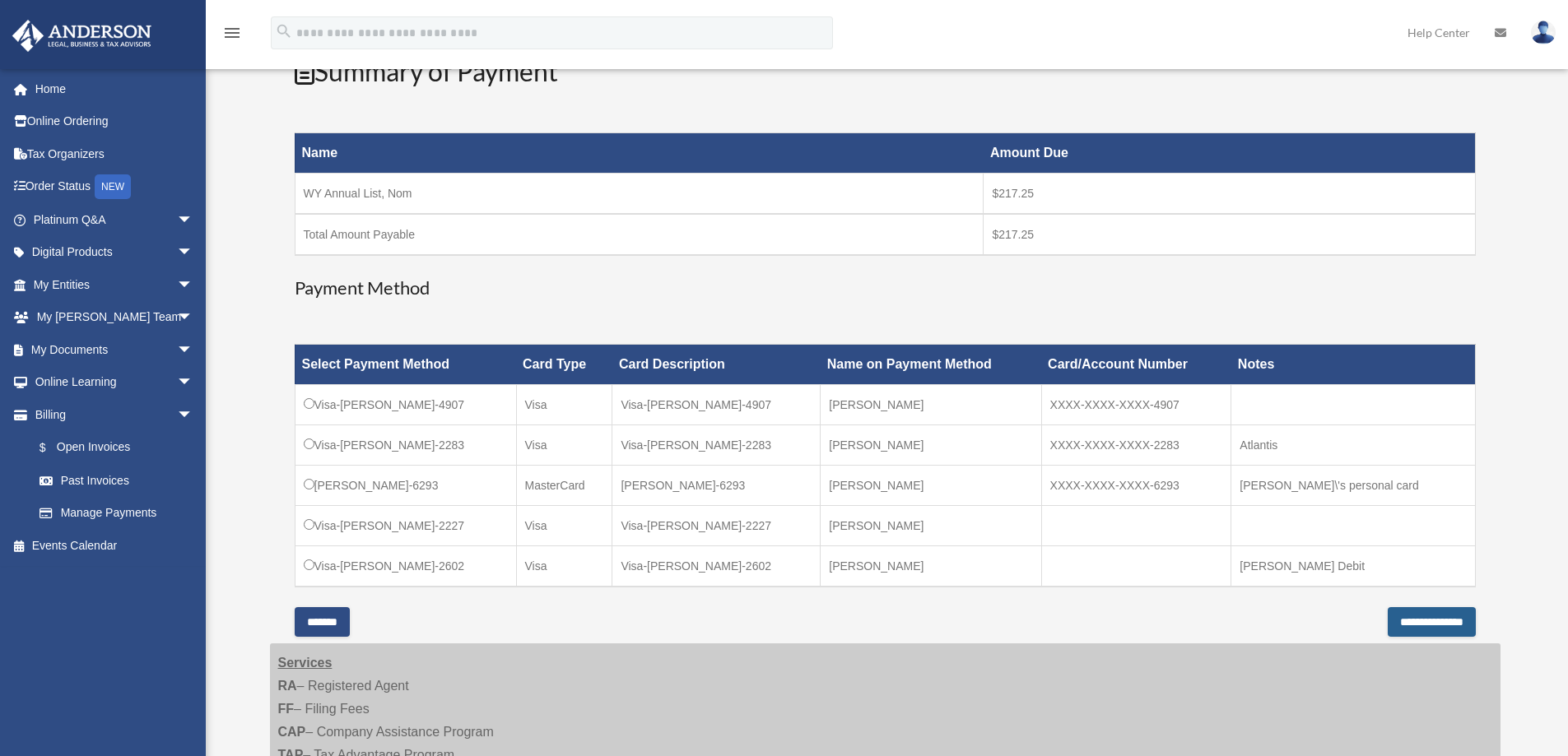
click at [1405, 619] on input "**********" at bounding box center [1431, 621] width 88 height 29
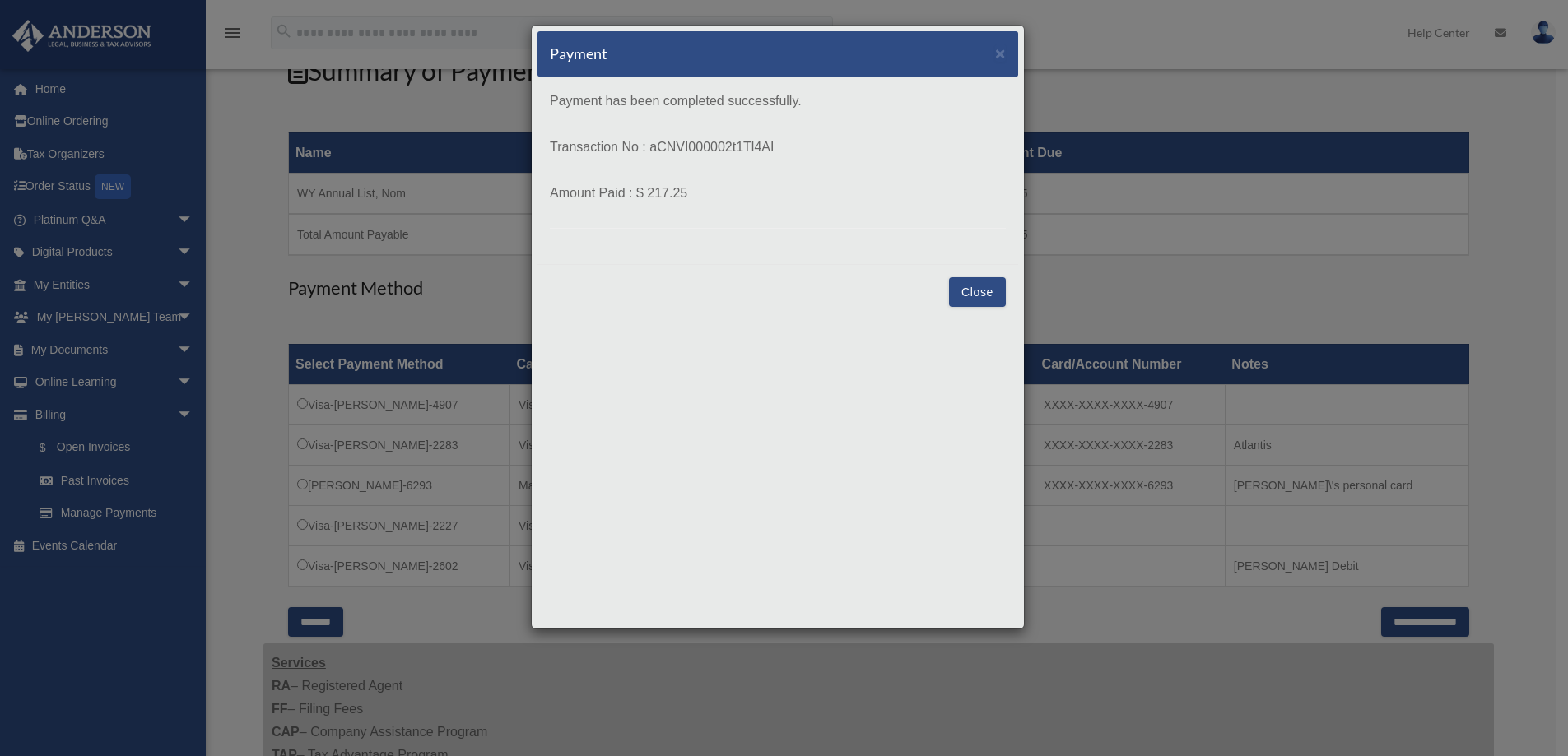
click at [977, 293] on button "Close" at bounding box center [978, 292] width 57 height 29
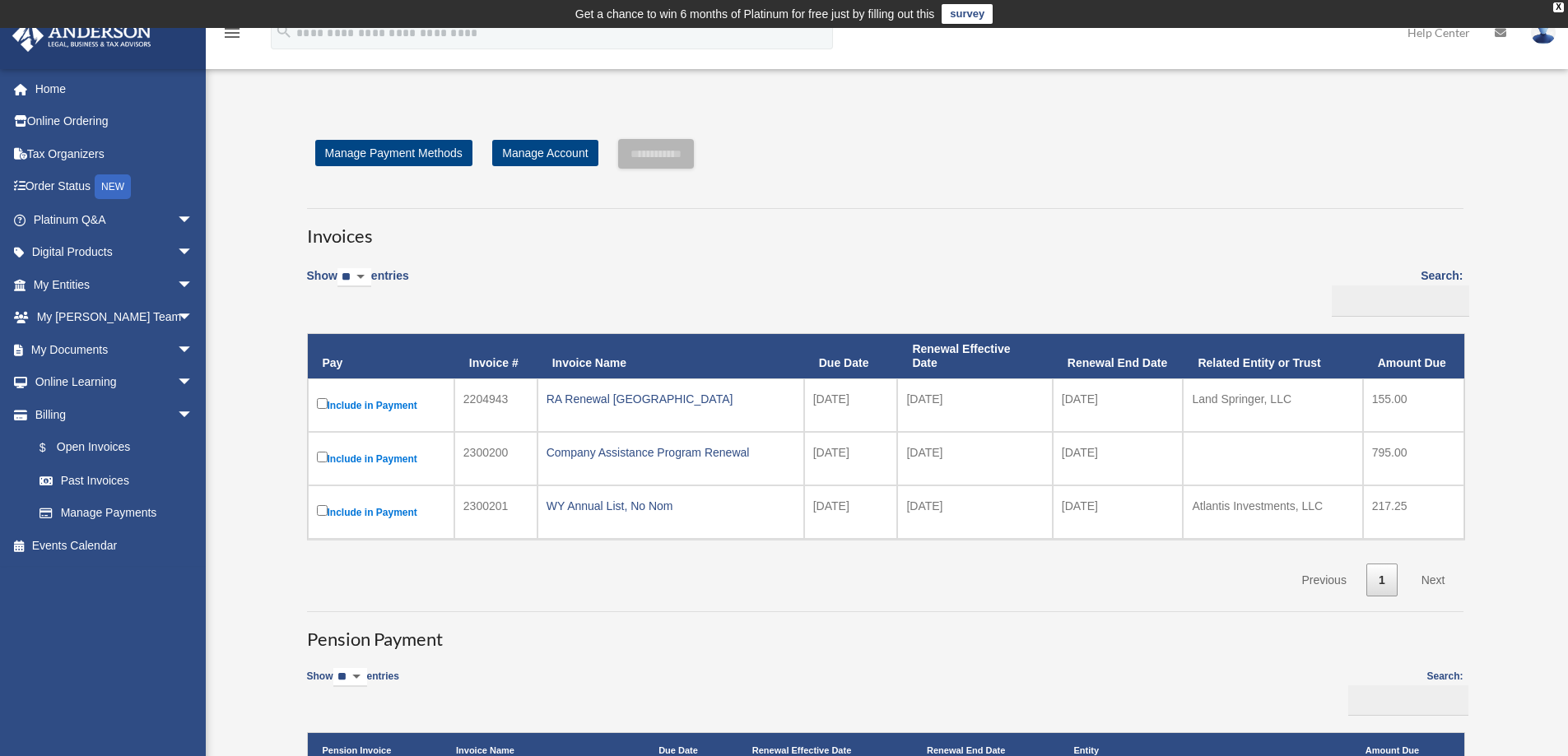
click at [1539, 41] on img at bounding box center [1544, 32] width 25 height 24
click at [1261, 74] on link "My Profile" at bounding box center [1297, 77] width 164 height 34
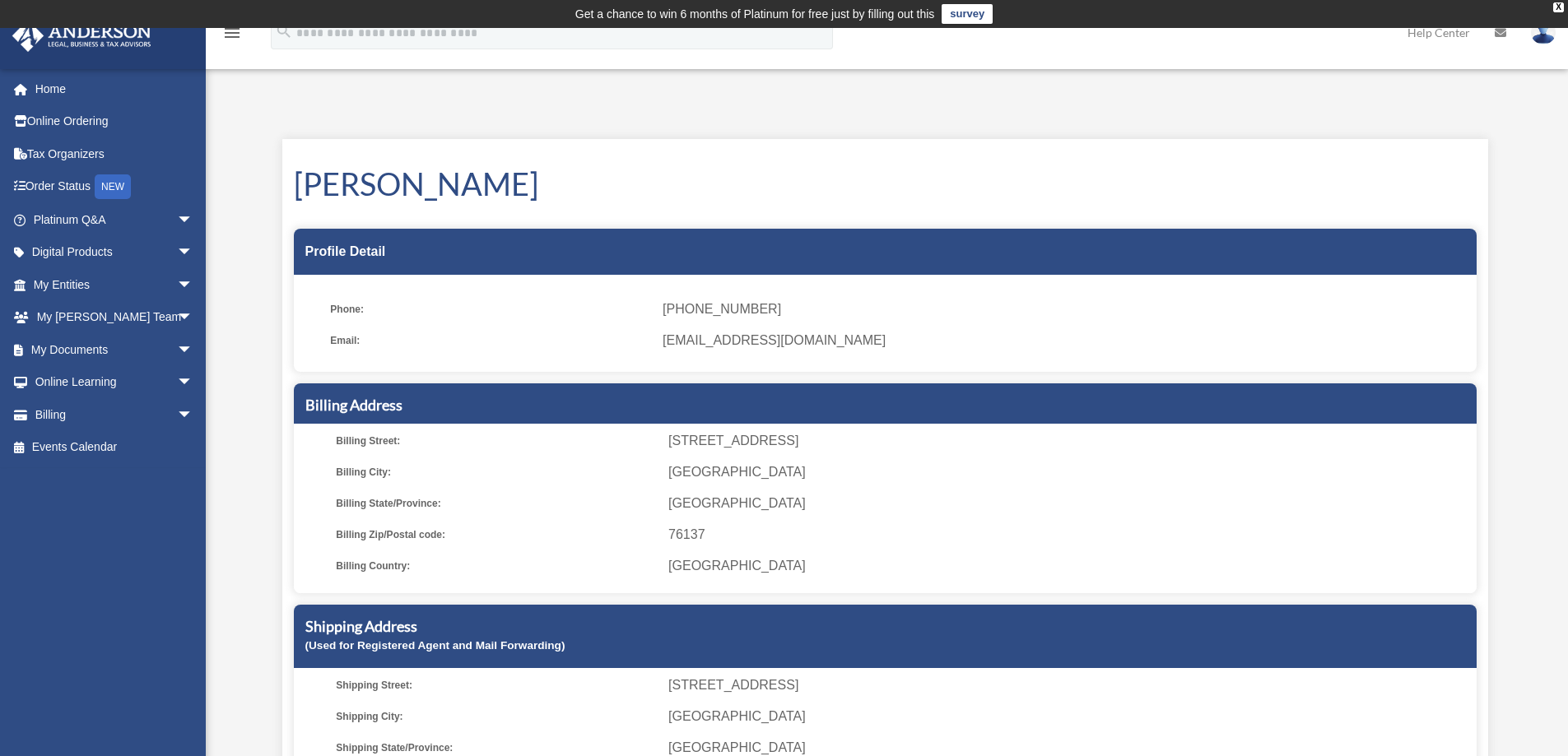
click at [1546, 34] on img at bounding box center [1544, 32] width 25 height 24
click at [1240, 144] on link "Logout" at bounding box center [1297, 144] width 164 height 34
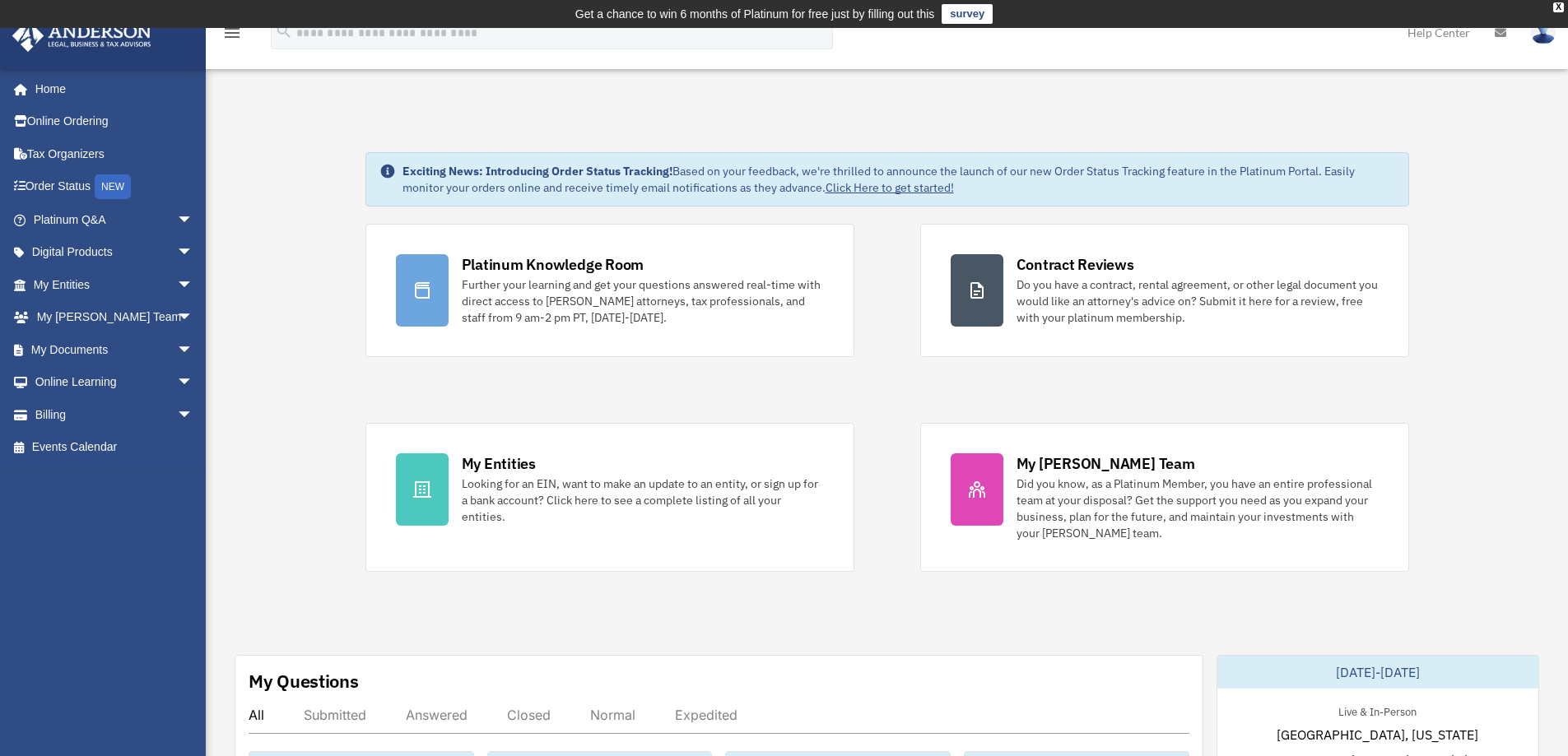
click at [1543, 26] on td "Get a chance to win 6 months of Platinum for free just by filling out this surv…" at bounding box center [784, 13] width 1568 height 28
click at [1541, 37] on img at bounding box center [1544, 32] width 25 height 24
click at [1247, 141] on link "Logout" at bounding box center [1297, 144] width 164 height 34
